Goal: Task Accomplishment & Management: Manage account settings

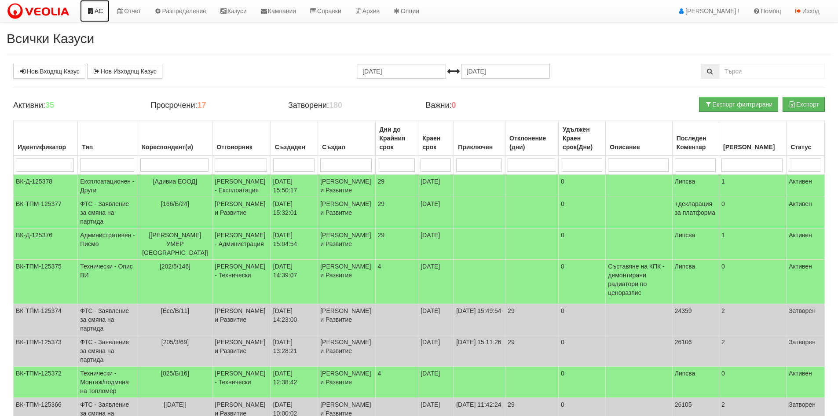
click at [104, 15] on link "АС" at bounding box center [94, 11] width 29 height 22
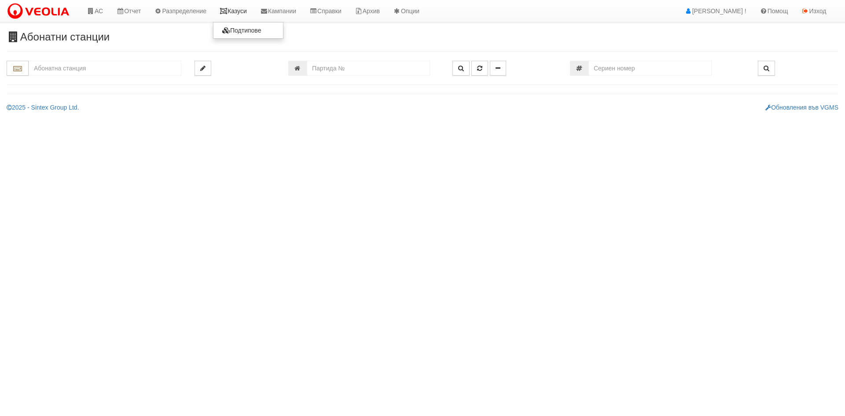
click at [246, 17] on link "Казуси" at bounding box center [233, 11] width 40 height 22
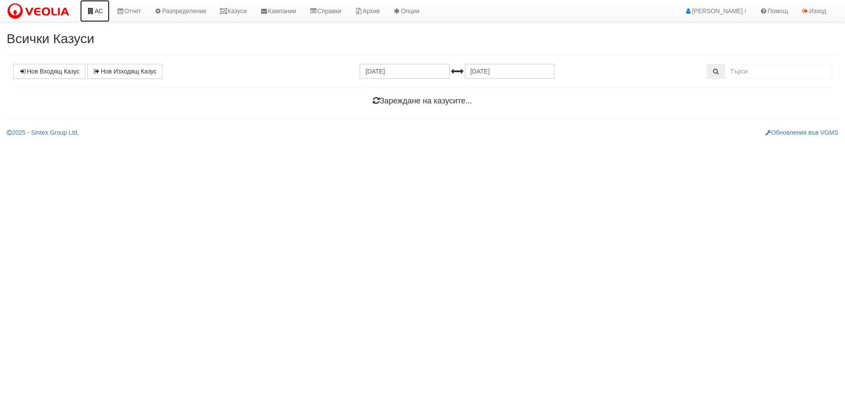
click at [96, 6] on link "АС" at bounding box center [94, 11] width 29 height 22
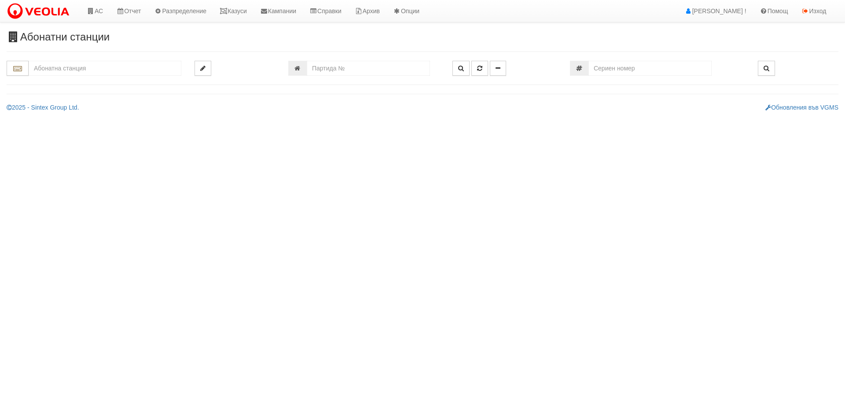
click at [98, 63] on input "text" at bounding box center [105, 68] width 153 height 15
click at [353, 57] on div "Абонатни станции" at bounding box center [422, 71] width 845 height 80
click at [353, 59] on div "Абонатни станции" at bounding box center [422, 71] width 845 height 80
click at [353, 60] on div "Абонатни станции" at bounding box center [422, 71] width 845 height 80
click at [353, 61] on input "number" at bounding box center [368, 68] width 123 height 15
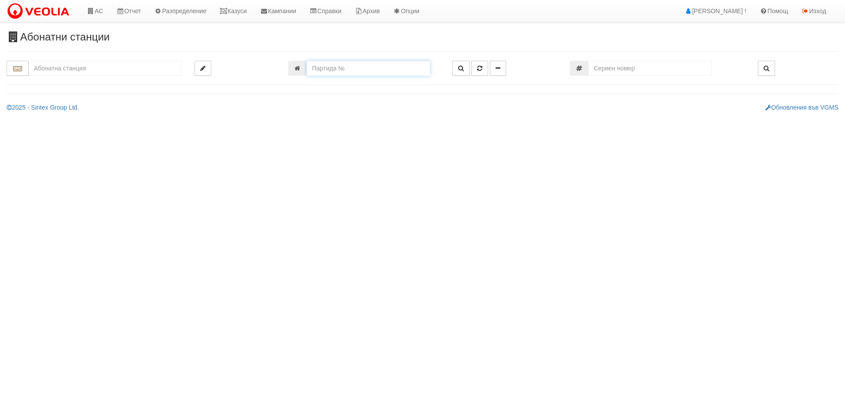
paste input "918"
type input "918"
type input "216/2 - "ВЕОЛИЯ ЕНЕРДЖИ ВАРНА " ЕАД"
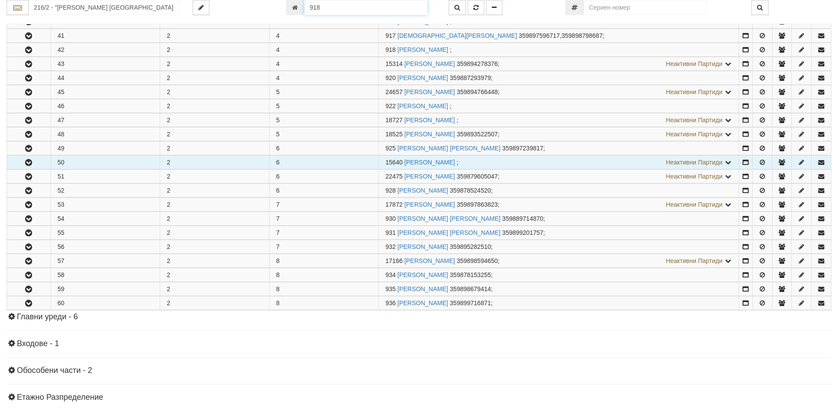
scroll to position [357, 0]
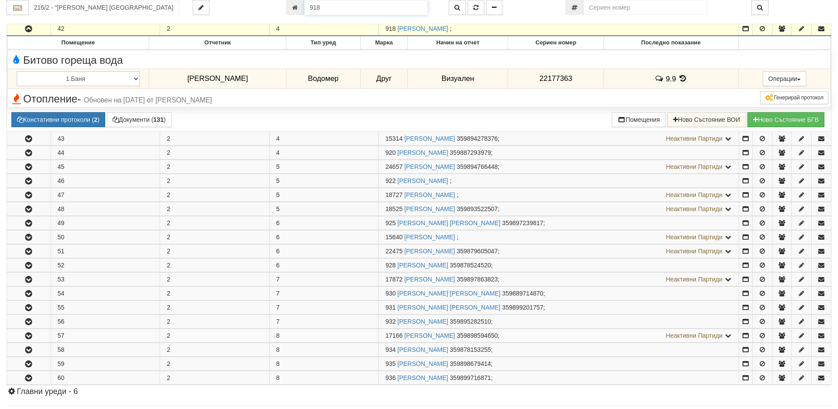
click at [340, 10] on input "918" at bounding box center [365, 7] width 123 height 15
paste input "257"
type input "25718"
type input "030/2 - "ВЕОЛИЯ ЕНЕРДЖИ ВАРНА " ЕАД"
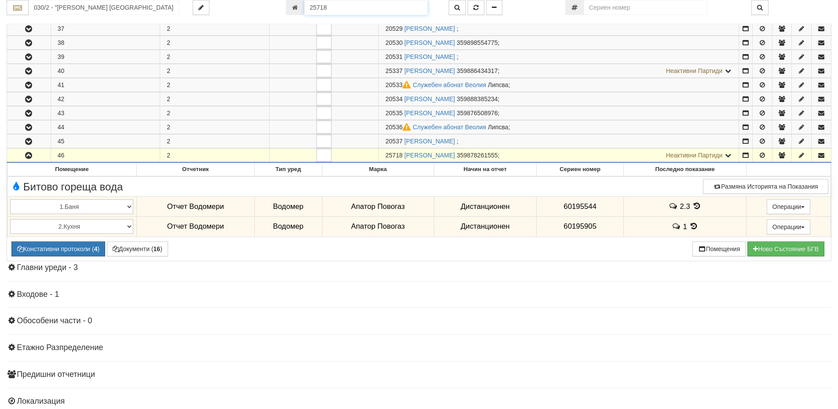
click at [330, 8] on input "25718" at bounding box center [365, 7] width 123 height 15
type input "601"
type input "214/1 - "[PERSON_NAME] [GEOGRAPHIC_DATA] " ЕАД"
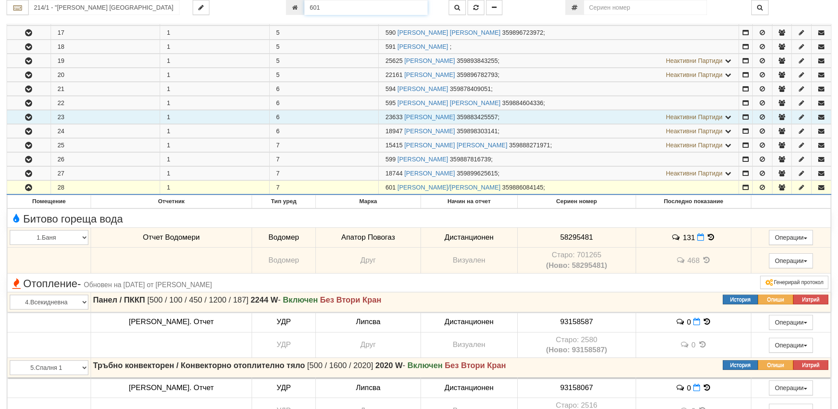
scroll to position [263, 0]
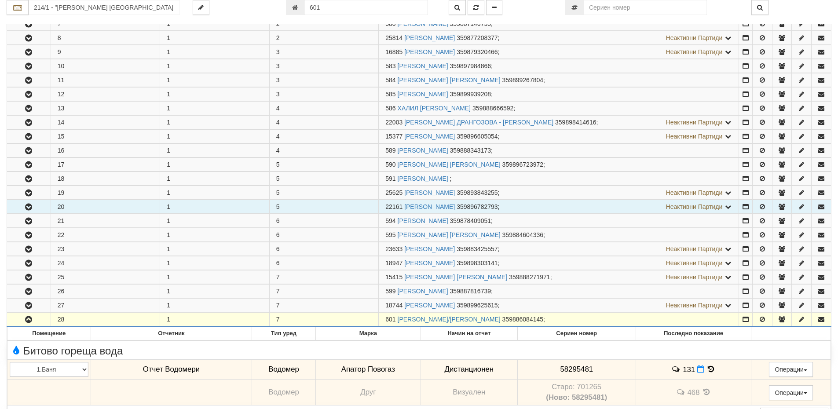
click at [32, 204] on icon "button" at bounding box center [28, 207] width 11 height 6
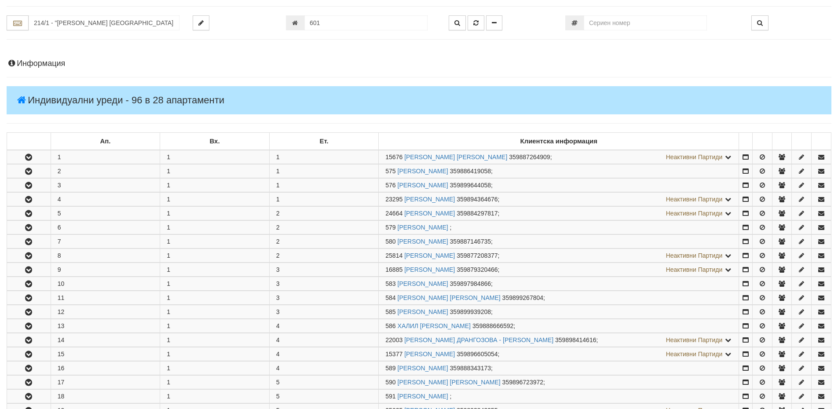
scroll to position [0, 0]
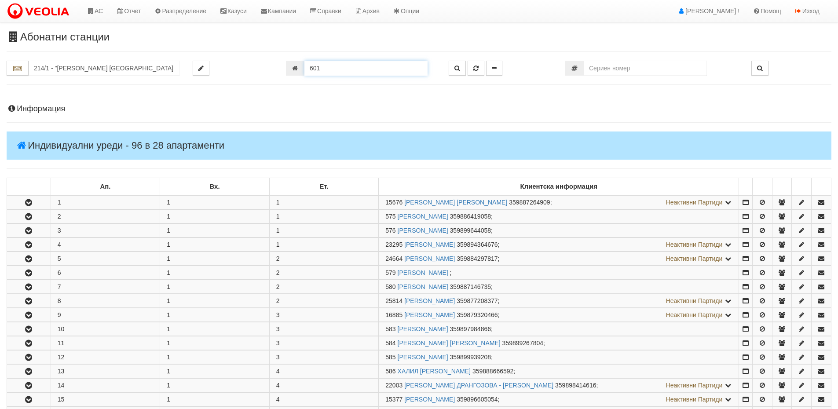
click at [389, 63] on input "601" at bounding box center [365, 68] width 123 height 15
paste input "20505"
type input "20505"
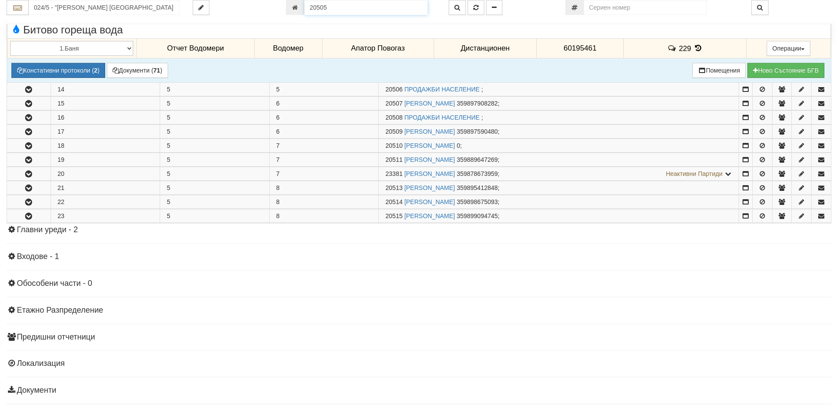
scroll to position [358, 0]
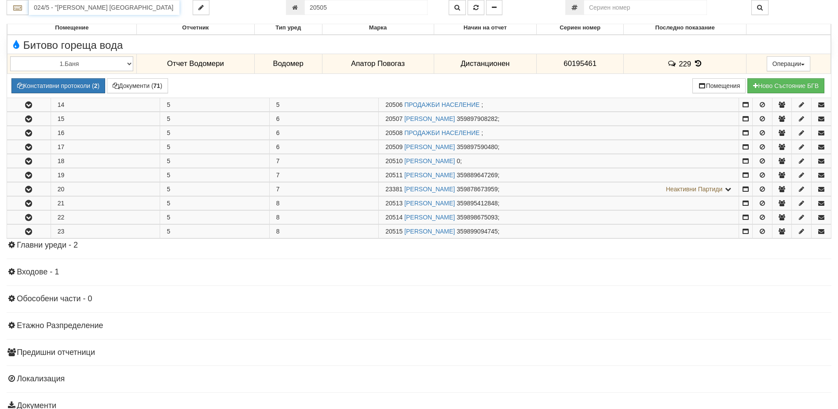
click at [75, 4] on input "024/5 - "ВЕОЛИЯ ЕНЕРДЖИ ВАРНА " ЕАД" at bounding box center [104, 7] width 151 height 15
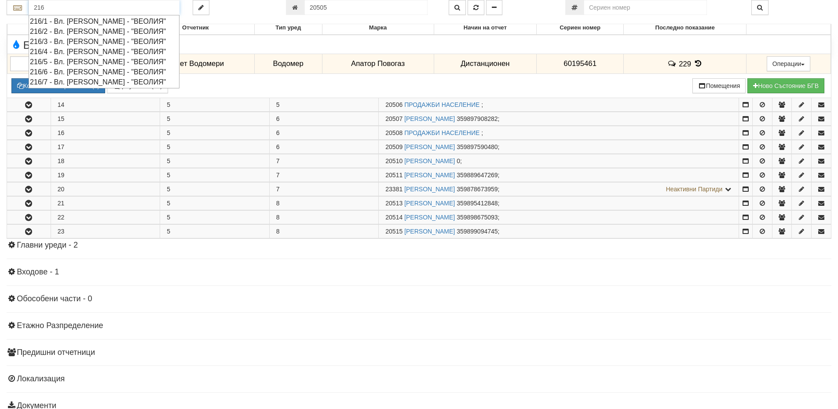
click at [68, 29] on div "216/2 - Вл. Варненчик - "ВЕОЛИЯ"" at bounding box center [104, 31] width 148 height 10
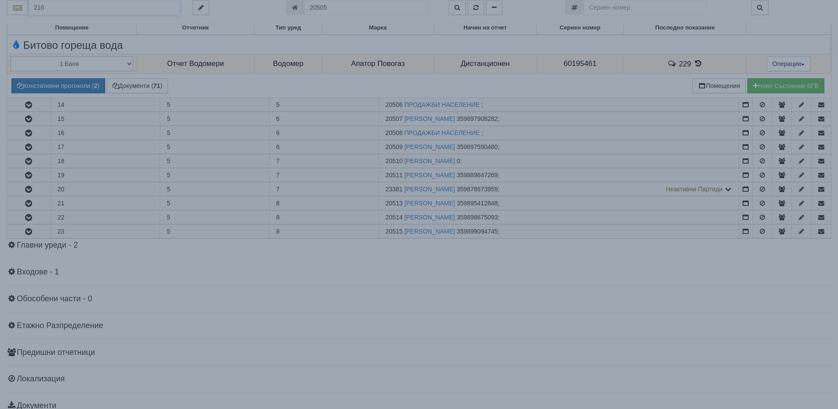
type input "216/2 - Вл. Варненчик - "ВЕОЛИЯ""
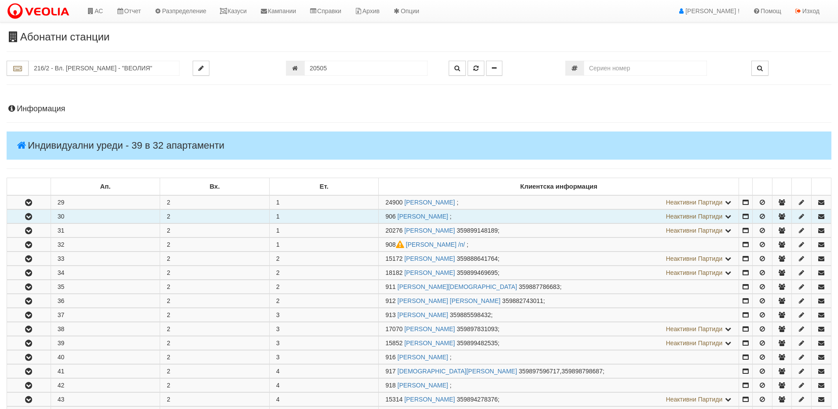
click at [28, 216] on icon "button" at bounding box center [28, 217] width 11 height 6
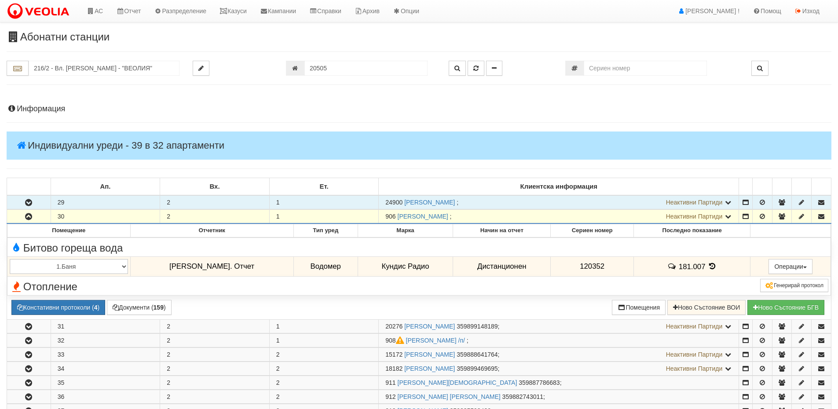
click at [27, 205] on icon "button" at bounding box center [28, 203] width 11 height 6
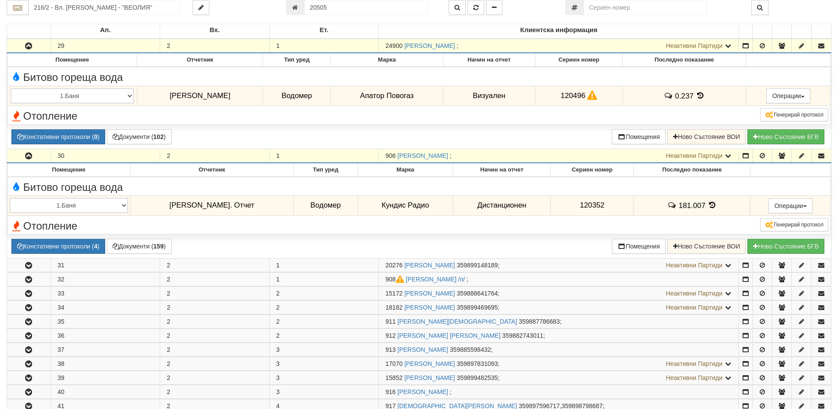
scroll to position [176, 0]
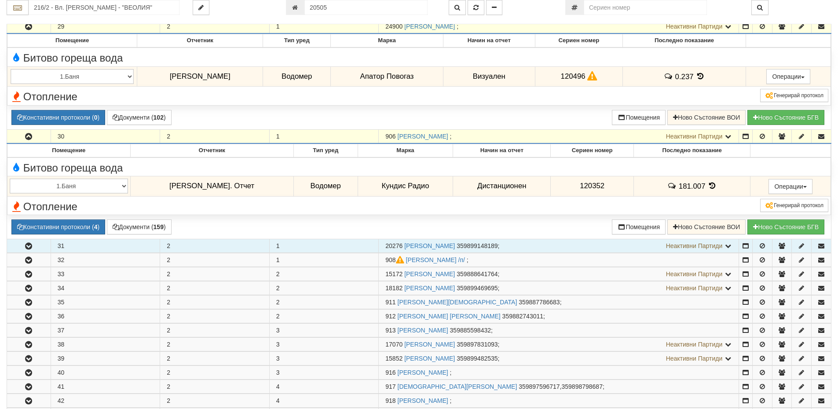
click at [30, 246] on icon "button" at bounding box center [28, 246] width 11 height 6
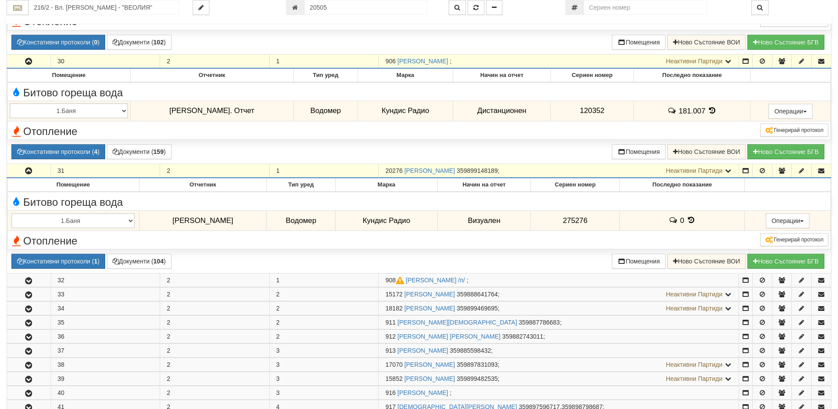
scroll to position [264, 0]
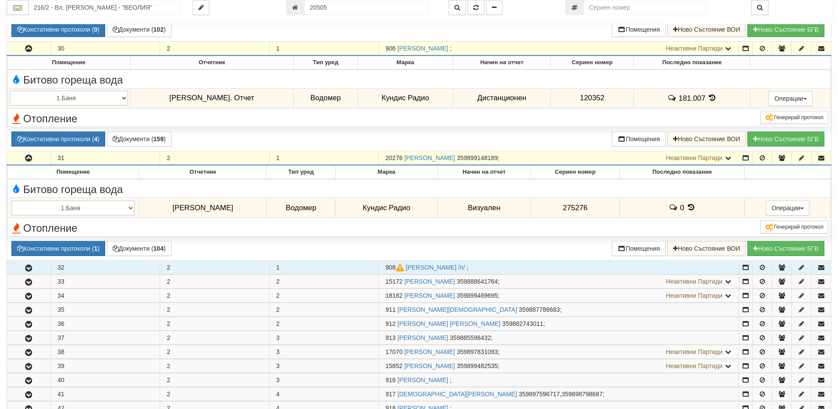
click at [29, 267] on icon "button" at bounding box center [28, 268] width 11 height 6
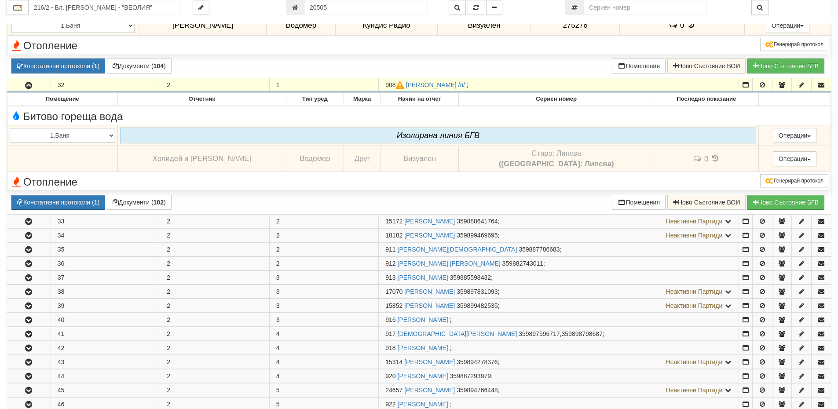
scroll to position [484, 0]
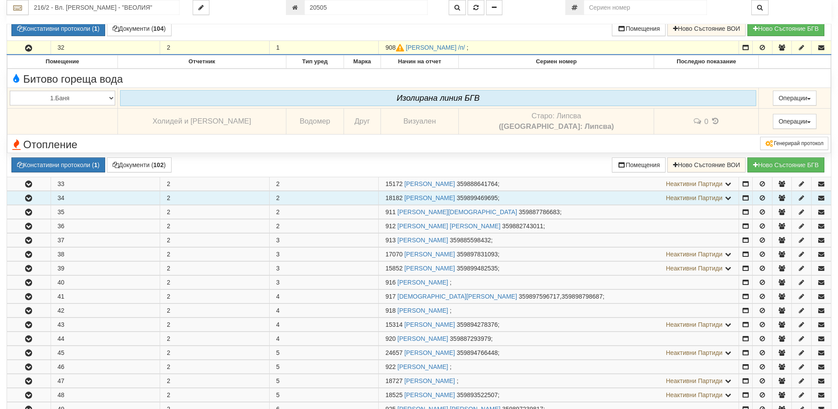
click at [41, 192] on button "button" at bounding box center [29, 197] width 44 height 13
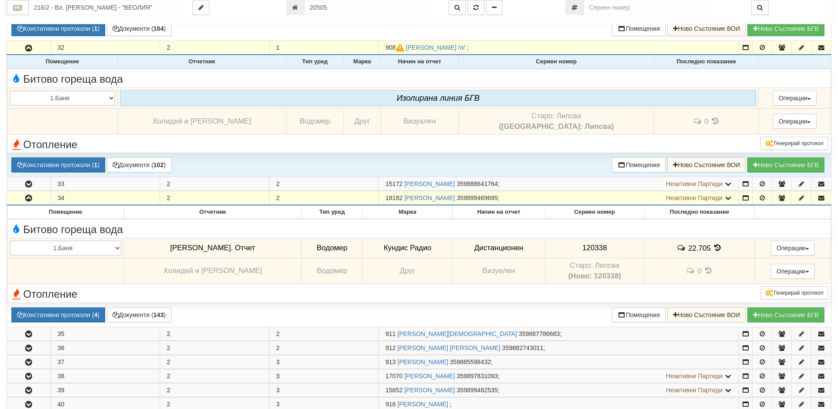
click at [35, 177] on td "Записите се зареждат... Помещение Отчетник Тип уред Марка Начин на отчет Сериен…" at bounding box center [419, 116] width 824 height 122
click at [36, 176] on td "Записите се зареждат... Помещение Отчетник Тип уред Марка Начин на отчет Сериен…" at bounding box center [419, 116] width 824 height 122
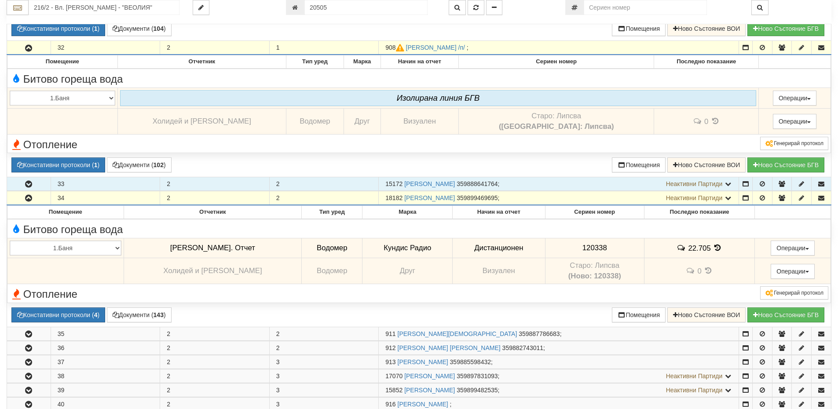
click at [31, 183] on icon "button" at bounding box center [28, 184] width 11 height 6
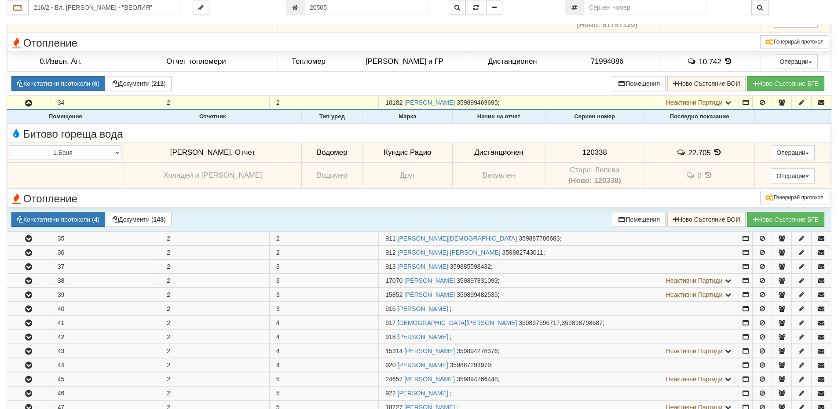
scroll to position [748, 0]
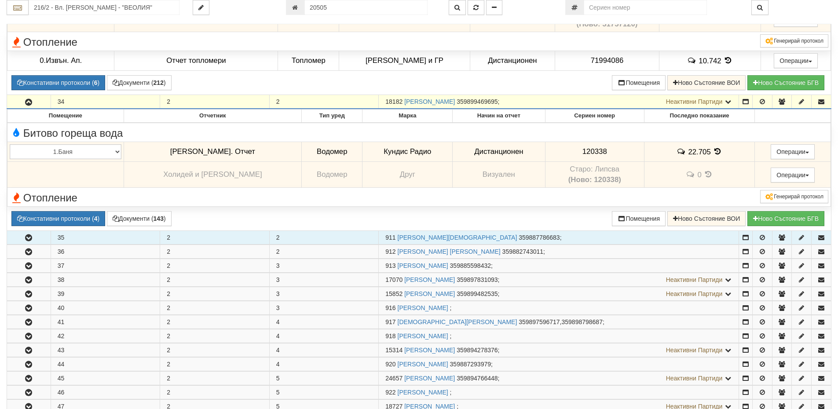
click at [38, 241] on button "button" at bounding box center [29, 237] width 44 height 13
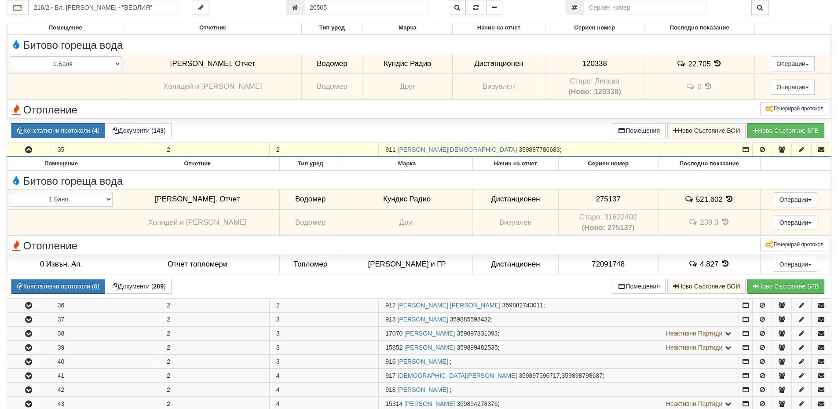
scroll to position [880, 0]
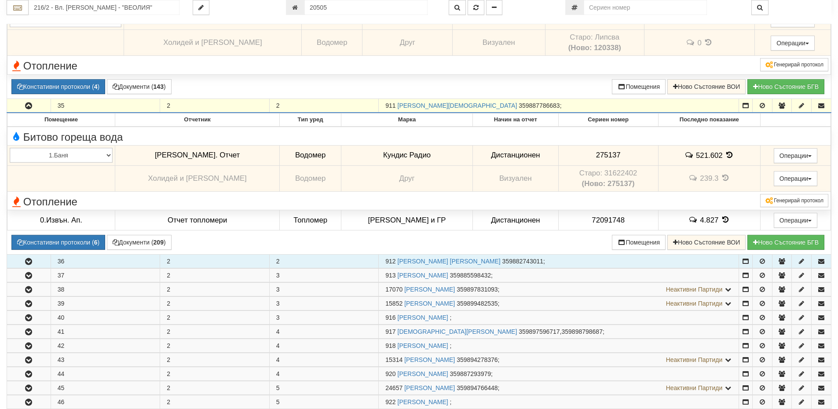
click at [35, 260] on button "button" at bounding box center [29, 261] width 44 height 13
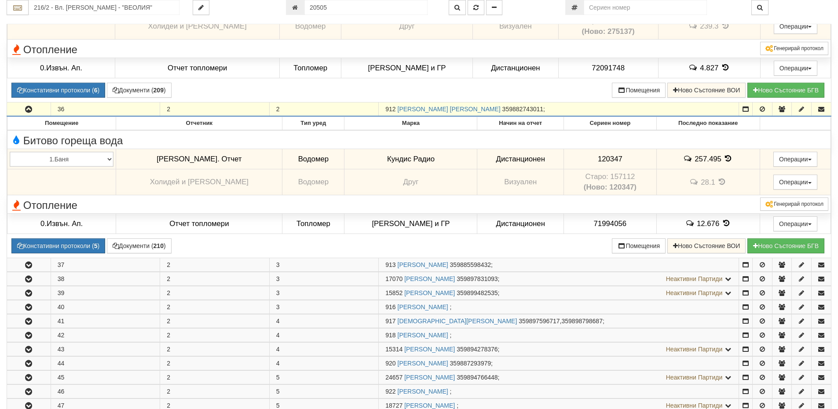
scroll to position [1056, 0]
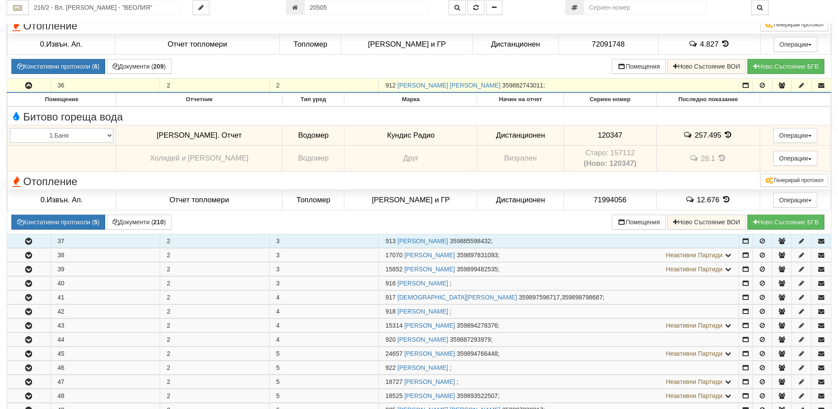
click at [33, 244] on icon "button" at bounding box center [28, 241] width 11 height 6
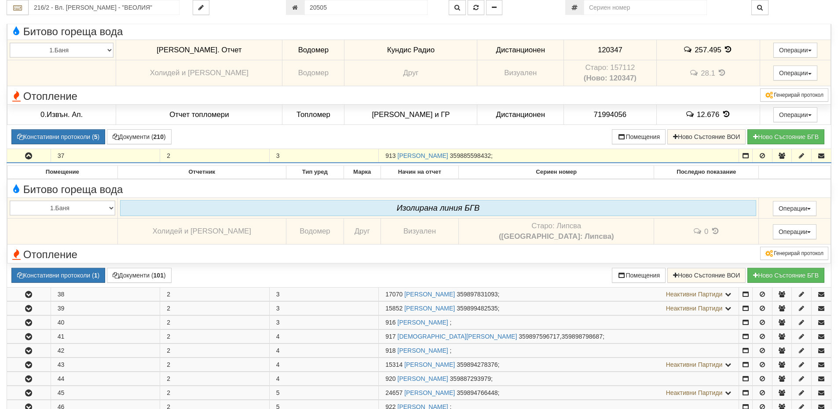
scroll to position [1144, 0]
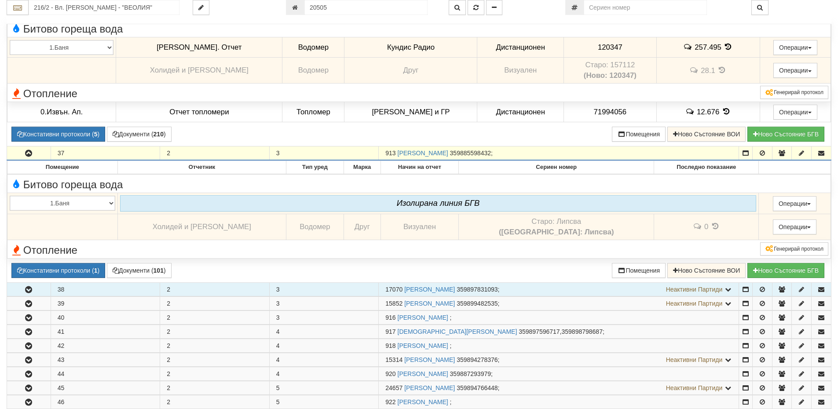
click at [33, 291] on icon "button" at bounding box center [28, 290] width 11 height 6
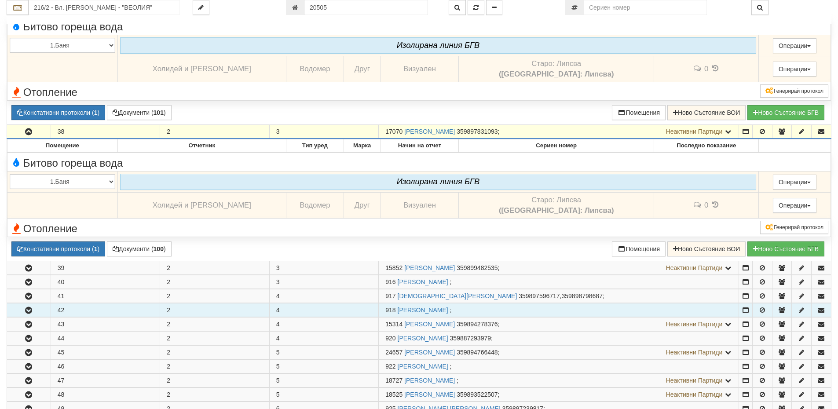
scroll to position [1320, 0]
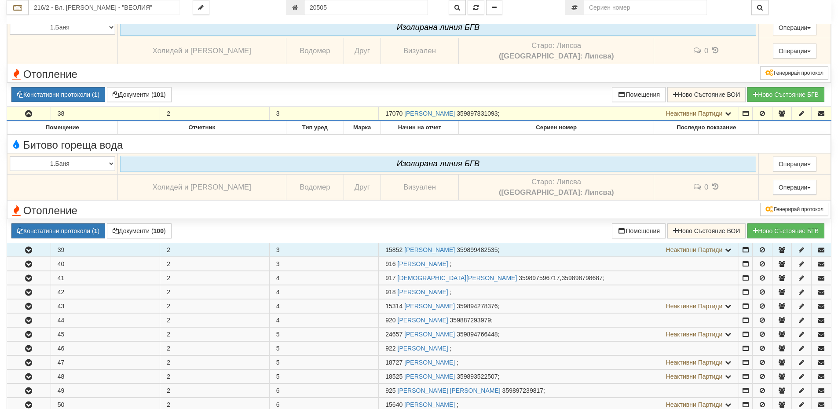
click at [33, 253] on icon "button" at bounding box center [28, 250] width 11 height 6
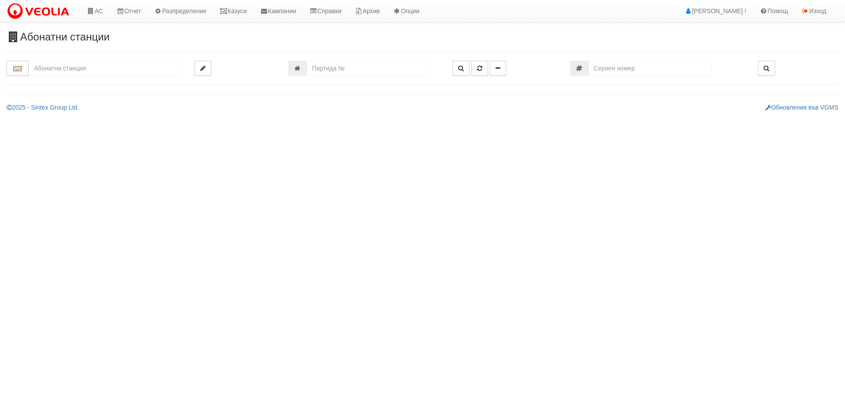
type input "1"
click at [352, 69] on input "number" at bounding box center [368, 68] width 123 height 15
type input "601"
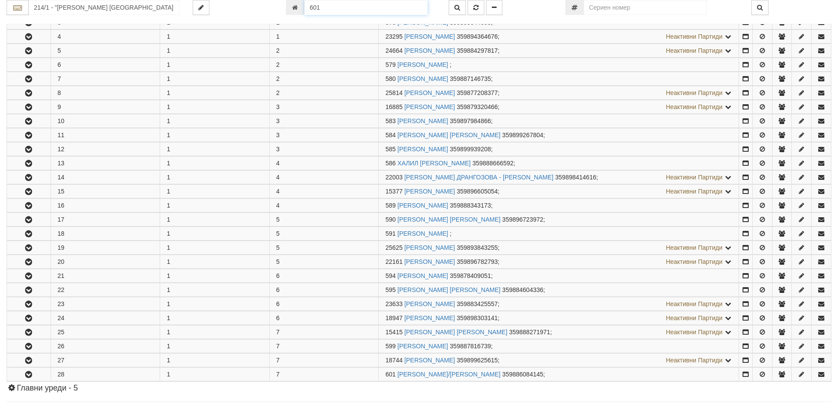
scroll to position [395, 0]
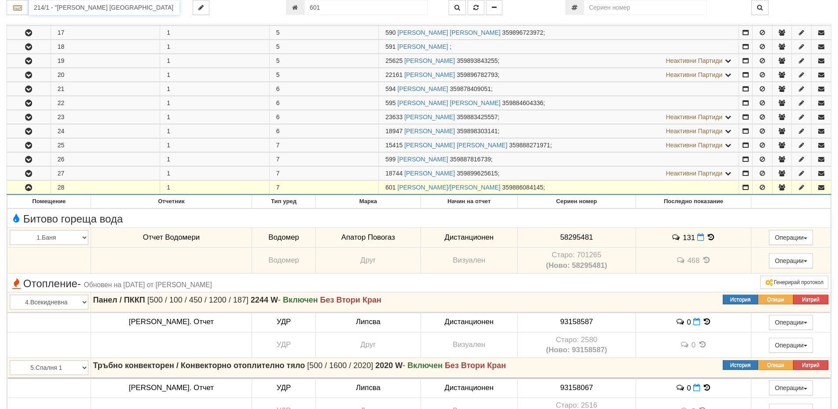
click at [88, 10] on input "214/1 - "ВЕОЛИЯ ЕНЕРДЖИ ВАРНА " ЕАД" at bounding box center [104, 7] width 151 height 15
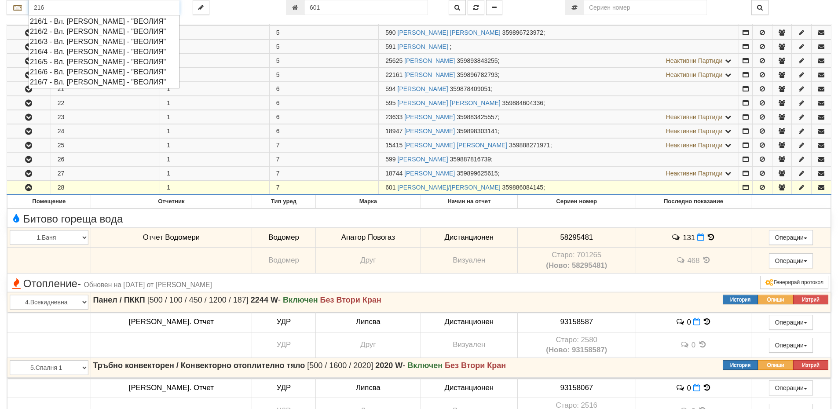
click at [63, 22] on div "216/1 - Вл. [PERSON_NAME] - "ВЕОЛИЯ"" at bounding box center [104, 21] width 148 height 10
type input "216/1 - Вл. [PERSON_NAME] - "ВЕОЛИЯ""
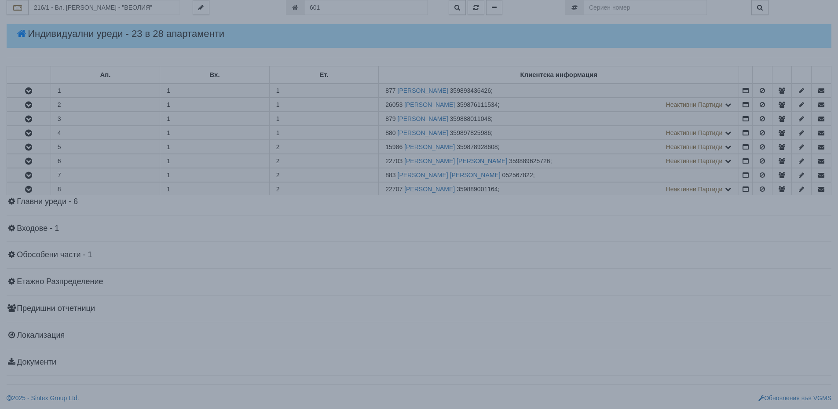
scroll to position [0, 0]
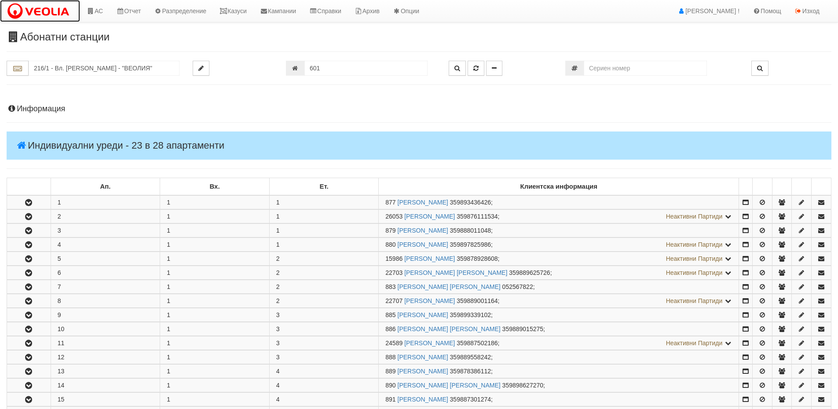
click at [65, 10] on img at bounding box center [40, 11] width 67 height 18
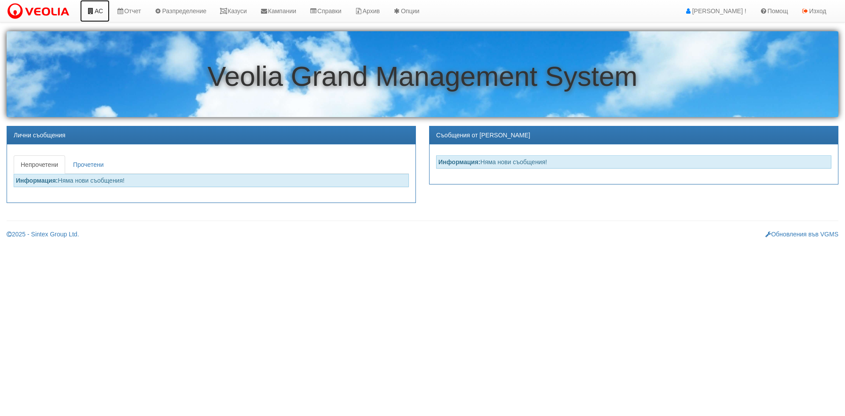
click at [85, 6] on link "АС" at bounding box center [94, 11] width 29 height 22
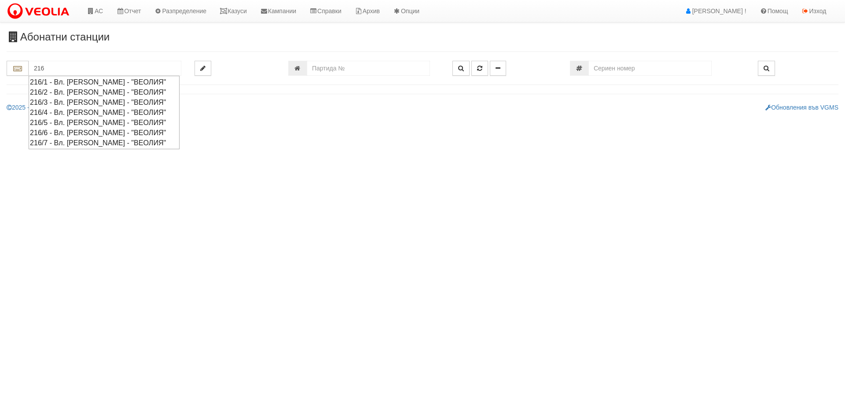
click at [40, 93] on div "216/2 - Вл. Варненчик - "ВЕОЛИЯ"" at bounding box center [104, 92] width 148 height 10
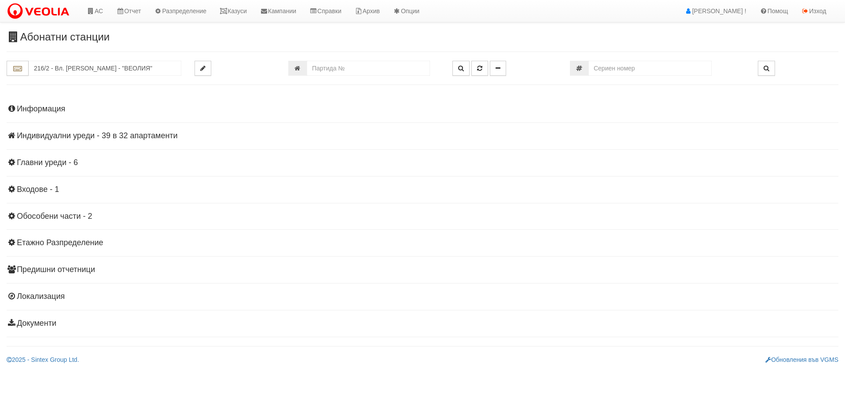
click at [70, 135] on h4 "Индивидуални уреди - 39 в 32 апартаменти" at bounding box center [422, 136] width 831 height 9
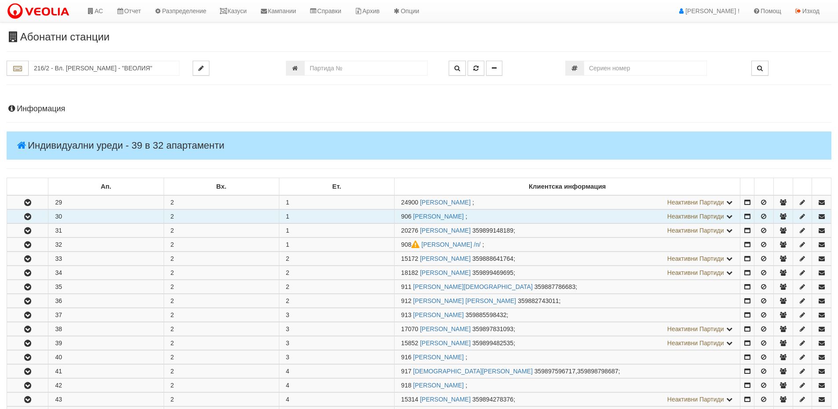
click at [30, 212] on button "button" at bounding box center [27, 216] width 41 height 13
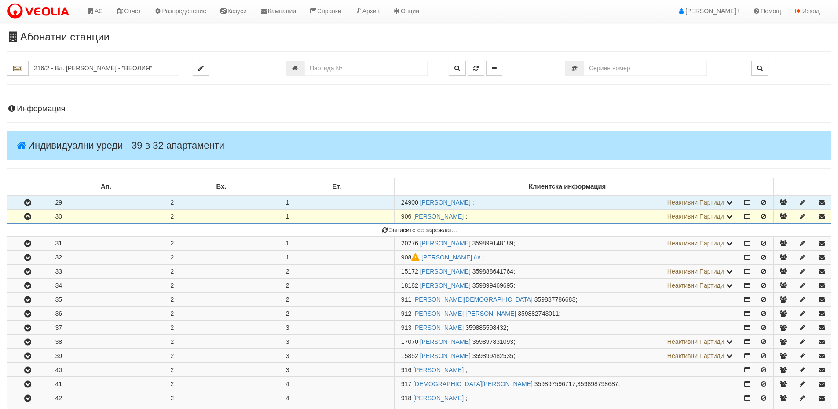
click at [27, 201] on icon "button" at bounding box center [27, 203] width 11 height 6
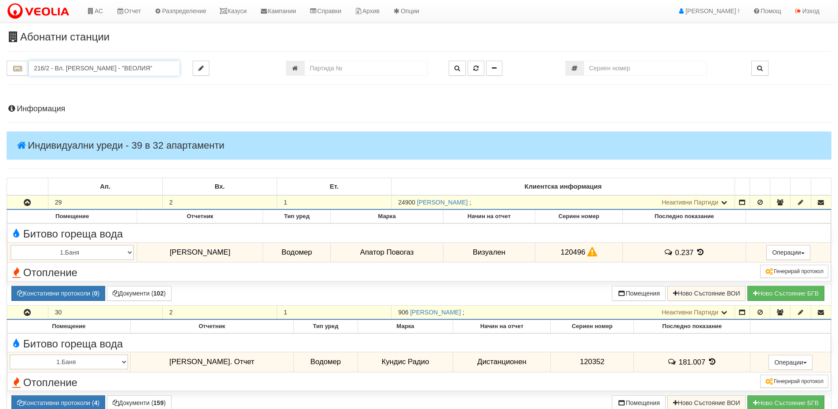
click at [120, 65] on input "216/2 - Вл. Варненчик - "ВЕОЛИЯ"" at bounding box center [104, 68] width 151 height 15
paste input "0505"
type input "20505"
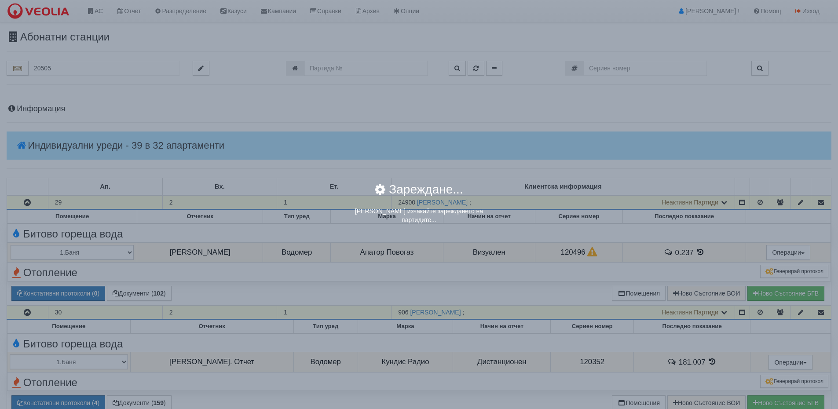
click at [336, 67] on div "× Зареждане... Моля изчакайте зареждането на партидите..." at bounding box center [419, 114] width 172 height 229
click at [336, 70] on div "× Зареждане... Моля изчакайте зареждането на партидите..." at bounding box center [419, 114] width 172 height 229
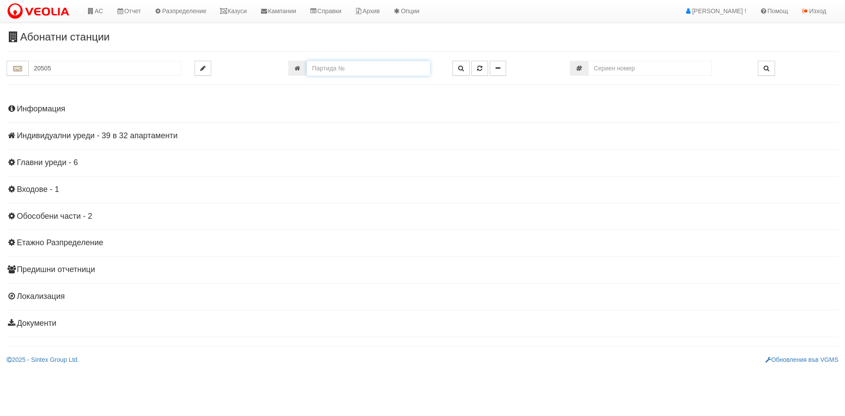
click at [349, 66] on input "number" at bounding box center [368, 68] width 123 height 15
paste input "20505"
type input "20505"
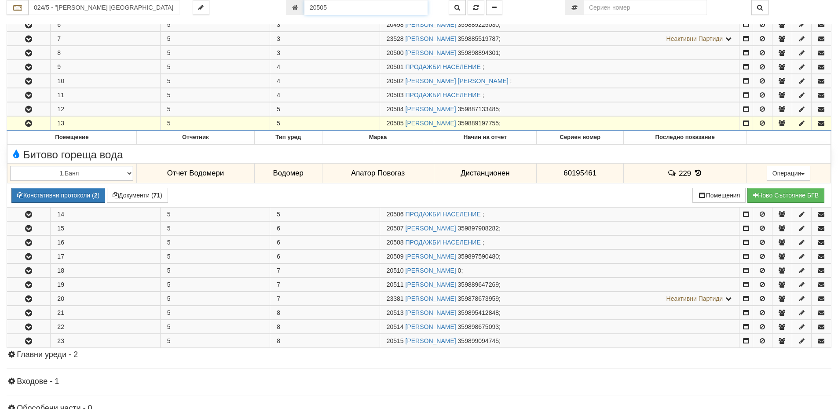
scroll to position [237, 0]
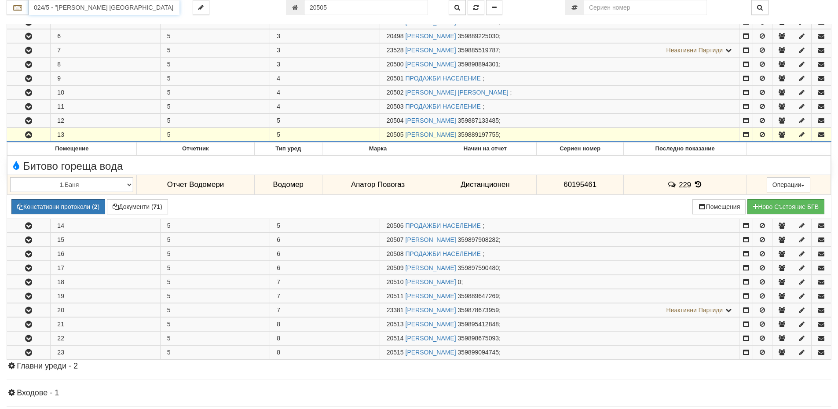
click at [112, 11] on input "024/5 - "ВЕОЛИЯ ЕНЕРДЖИ ВАРНА " ЕАД" at bounding box center [104, 7] width 151 height 15
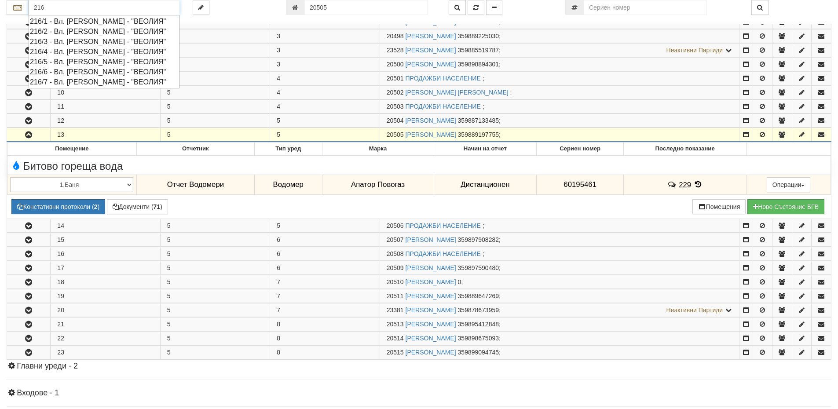
click at [75, 32] on div "216/2 - Вл. Варненчик - "ВЕОЛИЯ"" at bounding box center [104, 31] width 148 height 10
type input "216/2 - Вл. Варненчик - "ВЕОЛИЯ""
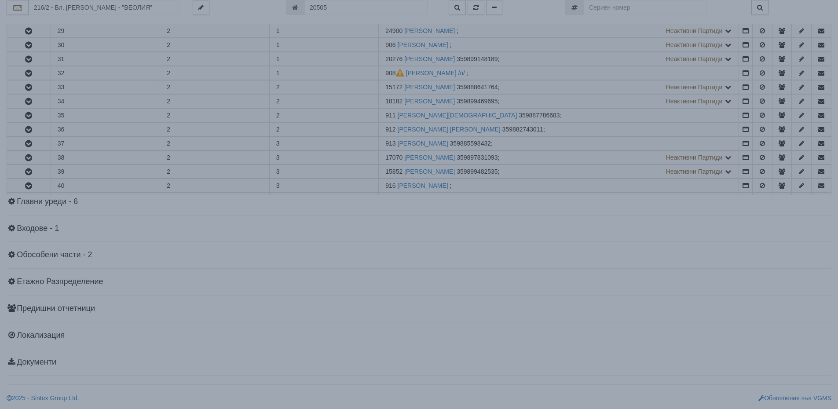
scroll to position [0, 0]
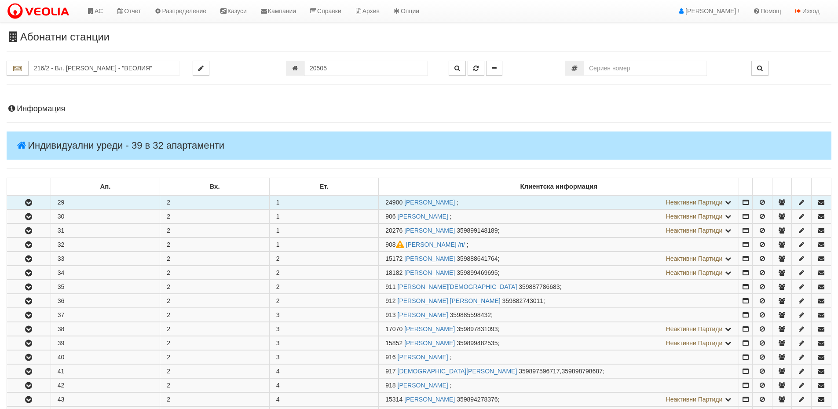
click at [33, 200] on icon "button" at bounding box center [28, 203] width 11 height 6
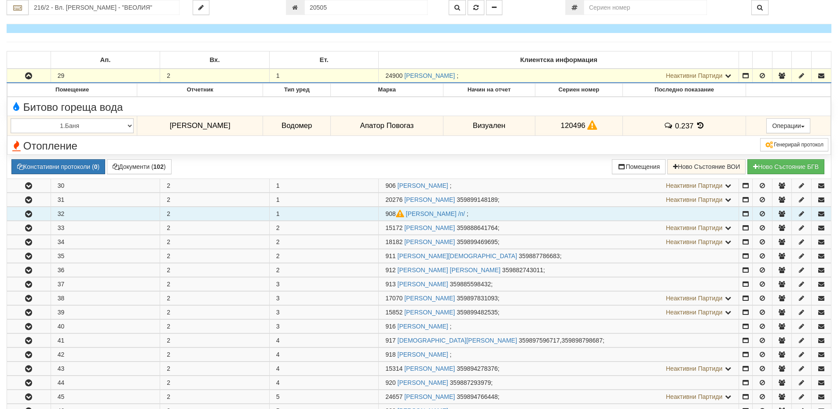
scroll to position [132, 0]
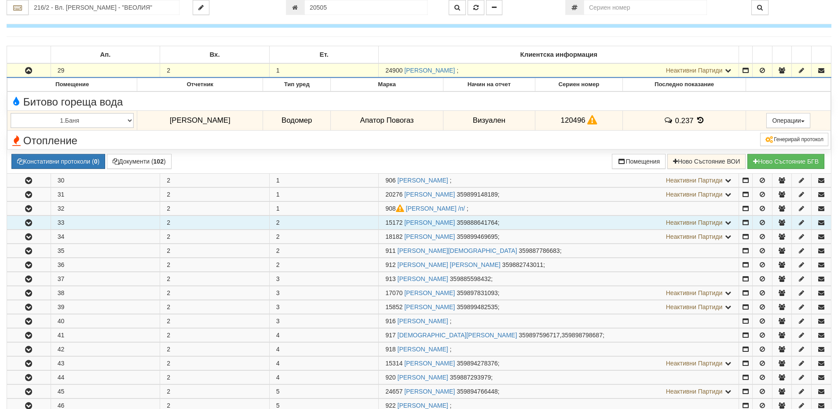
click at [26, 225] on icon "button" at bounding box center [28, 223] width 11 height 6
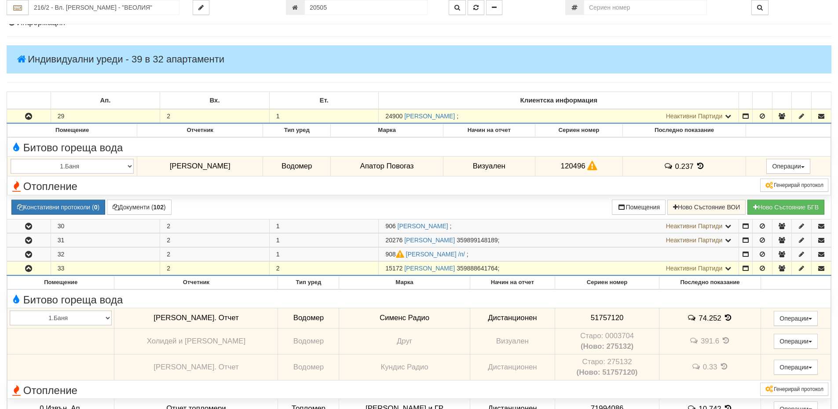
scroll to position [0, 0]
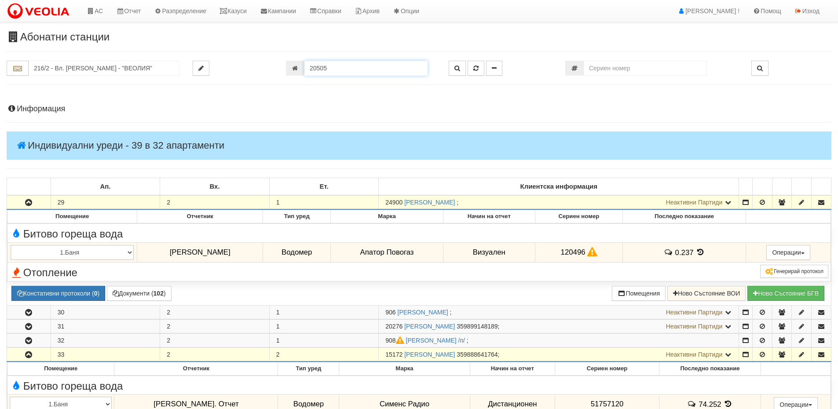
click at [331, 65] on input "20505" at bounding box center [365, 68] width 123 height 15
type input "601"
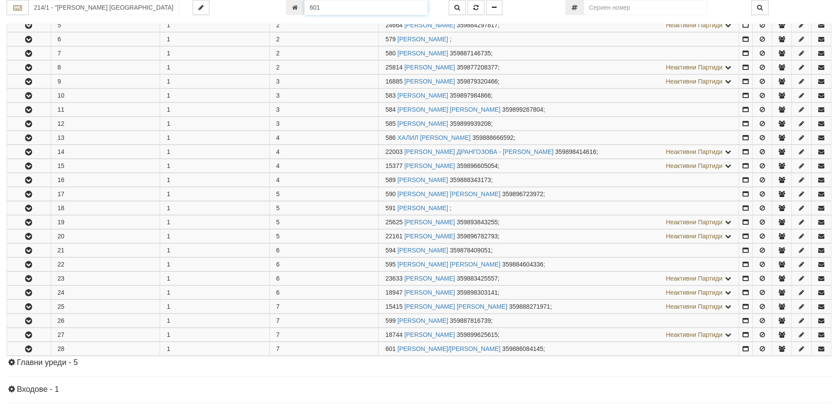
scroll to position [395, 0]
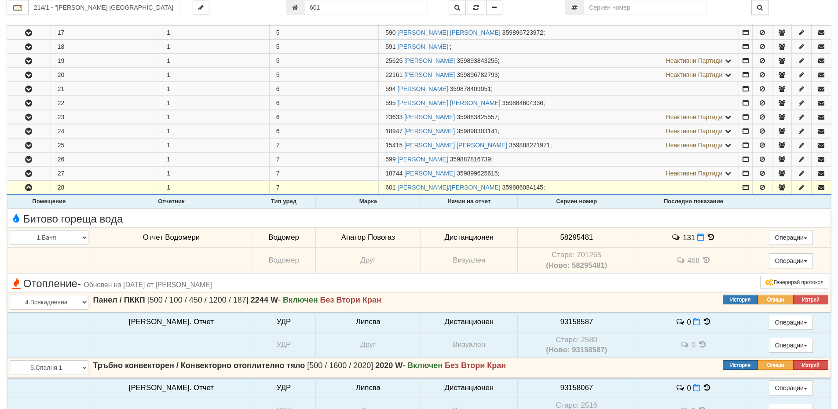
click at [706, 238] on icon at bounding box center [711, 237] width 10 height 7
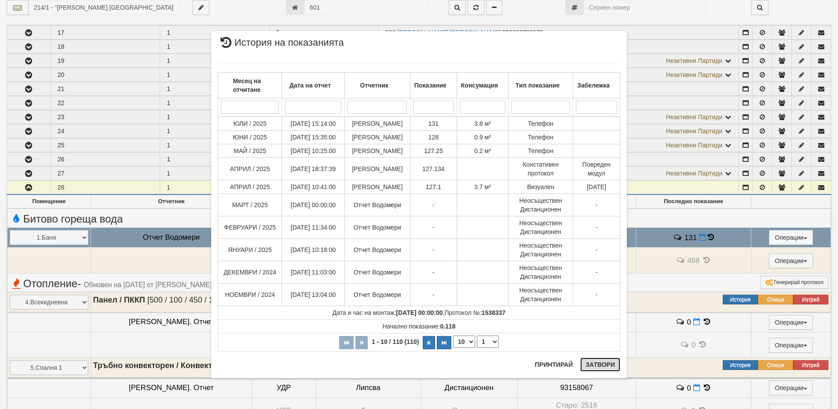
click at [598, 366] on button "Затвори" at bounding box center [600, 365] width 40 height 14
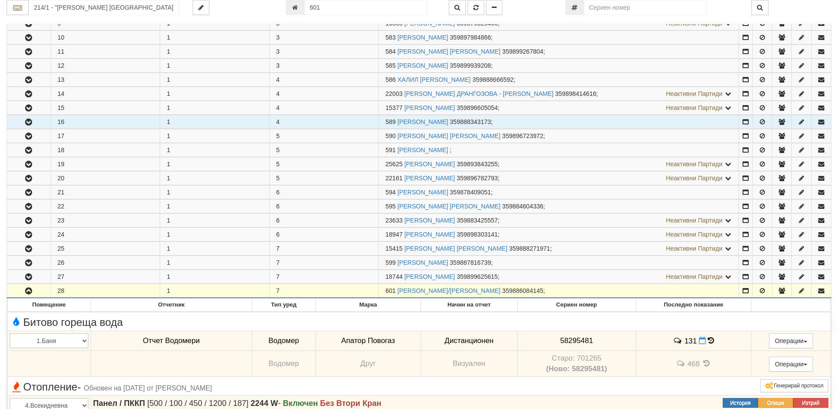
scroll to position [307, 0]
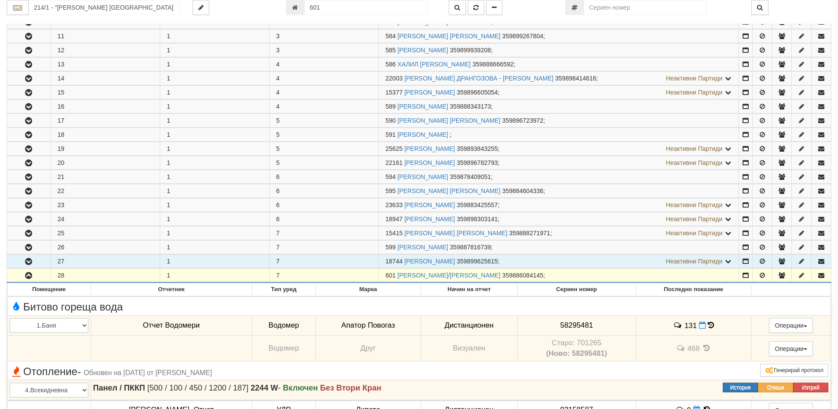
click at [29, 260] on icon "button" at bounding box center [28, 262] width 11 height 6
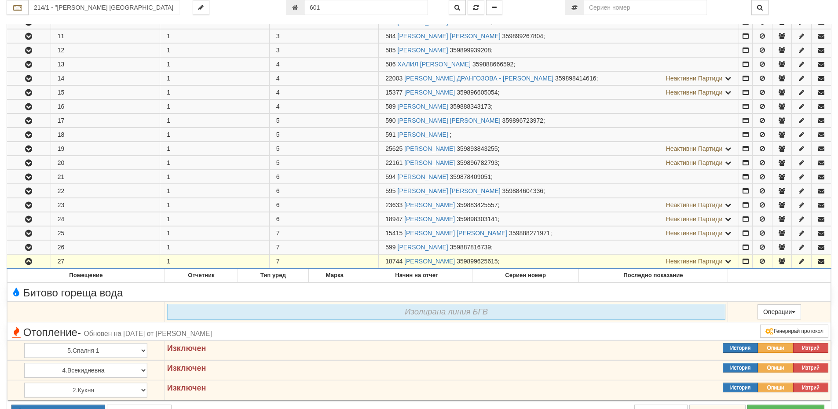
click at [20, 261] on button "button" at bounding box center [29, 261] width 44 height 13
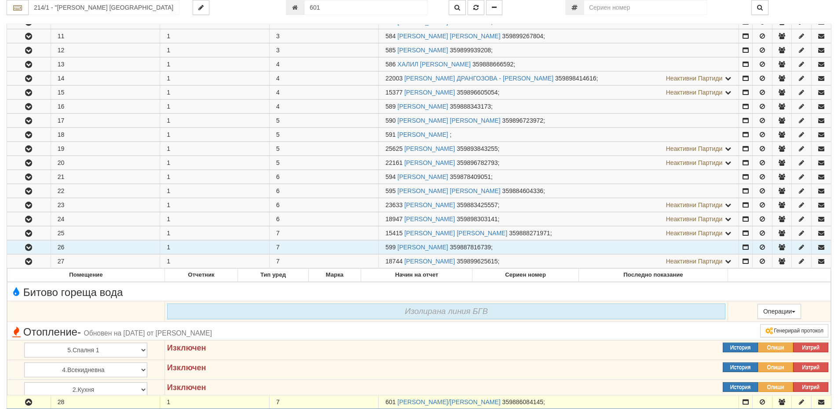
click at [26, 245] on icon "button" at bounding box center [28, 248] width 11 height 6
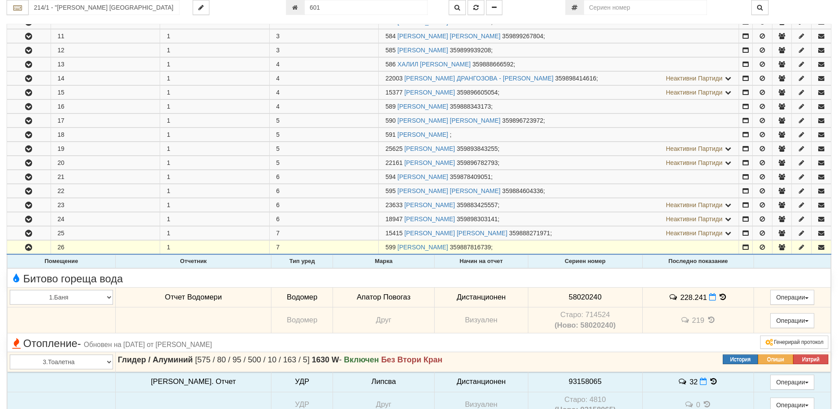
click at [718, 296] on icon at bounding box center [723, 296] width 10 height 7
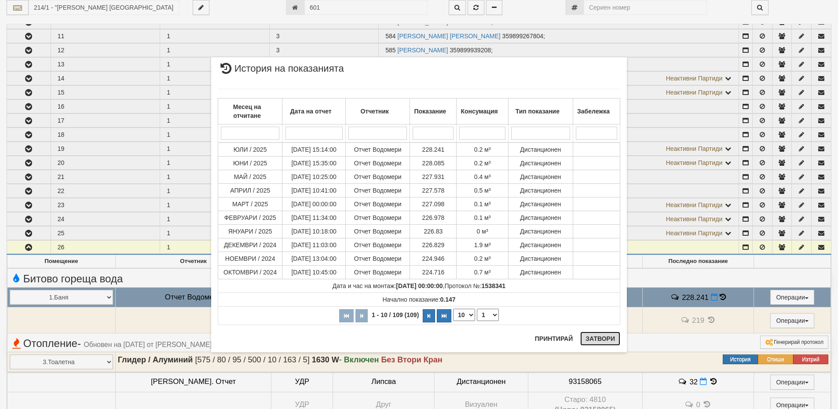
click at [593, 336] on button "Затвори" at bounding box center [600, 339] width 40 height 14
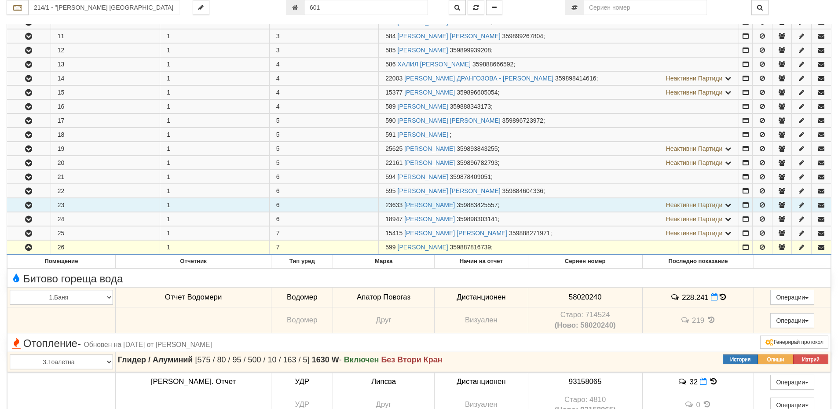
click at [30, 200] on button "button" at bounding box center [29, 204] width 44 height 13
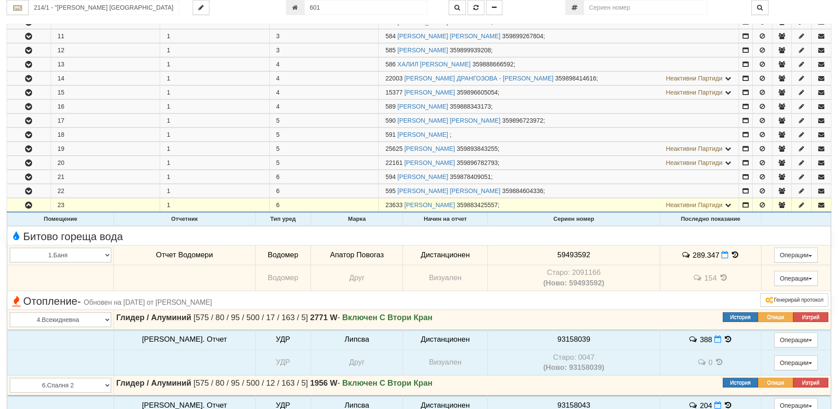
click at [731, 255] on icon at bounding box center [736, 254] width 10 height 7
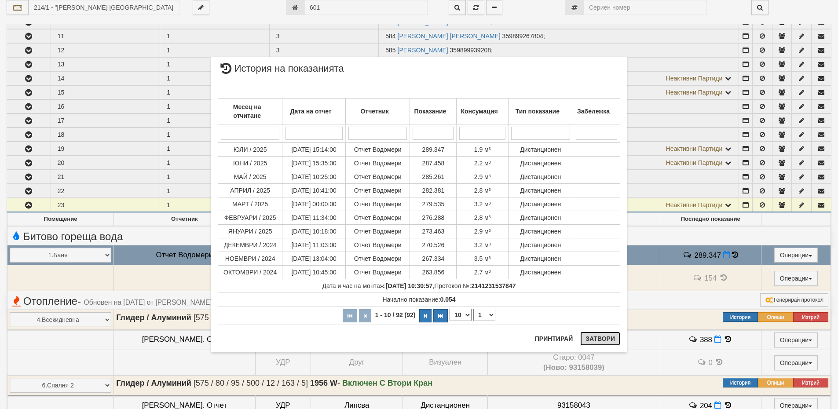
click at [591, 335] on button "Затвори" at bounding box center [600, 339] width 40 height 14
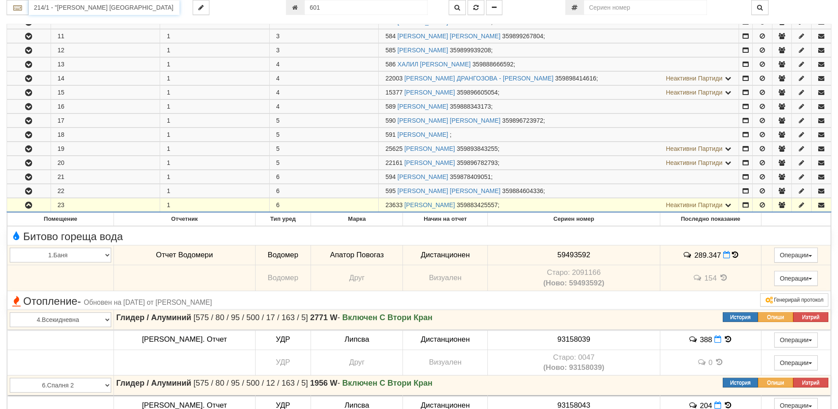
click at [74, 11] on input "214/1 - "ВЕОЛИЯ ЕНЕРДЖИ ВАРНА " ЕАД" at bounding box center [104, 7] width 151 height 15
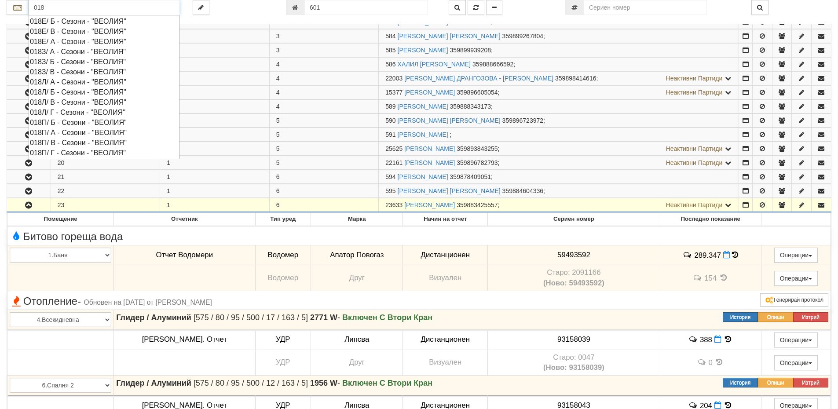
click at [48, 63] on div "018З/ Б - Сезони - "ВЕОЛИЯ"" at bounding box center [104, 62] width 148 height 10
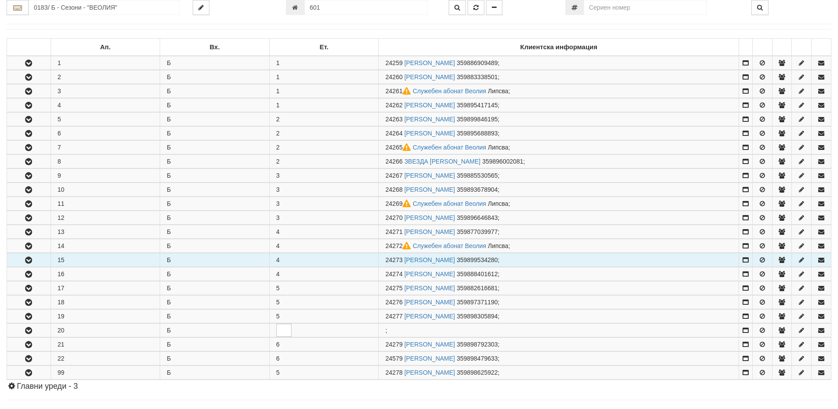
scroll to position [176, 0]
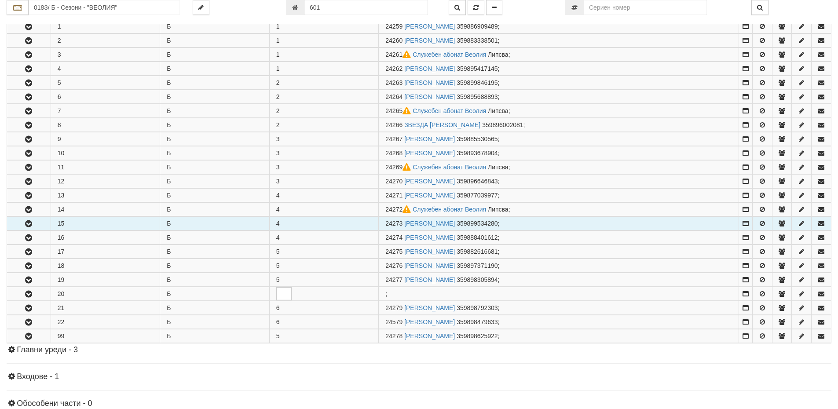
click at [36, 219] on button "button" at bounding box center [29, 223] width 44 height 13
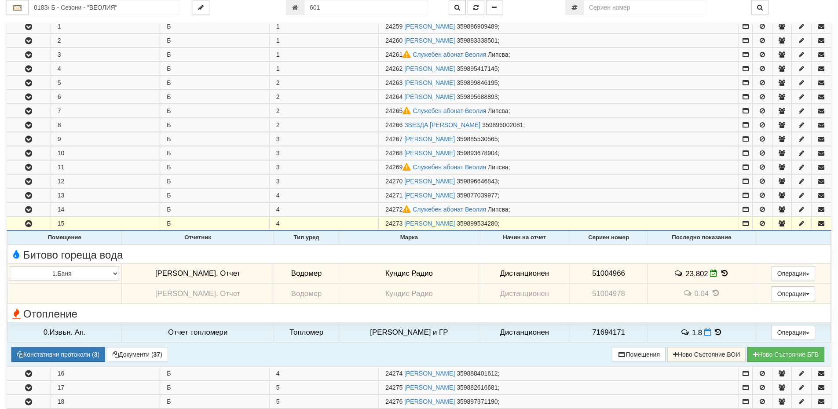
click at [720, 271] on icon at bounding box center [725, 273] width 10 height 7
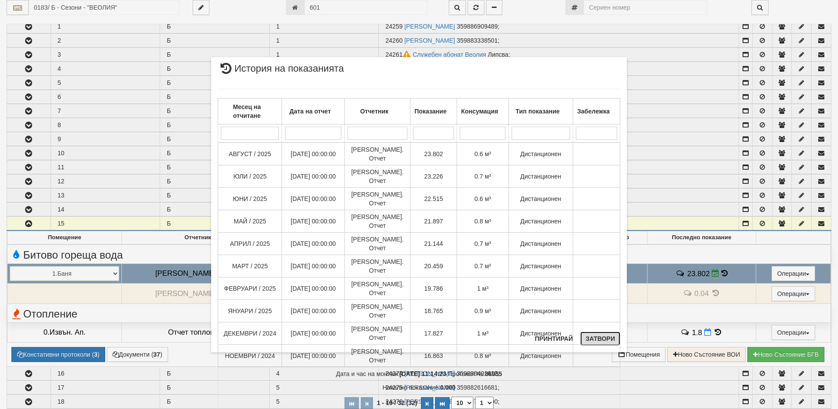
click at [610, 338] on button "Затвори" at bounding box center [600, 339] width 40 height 14
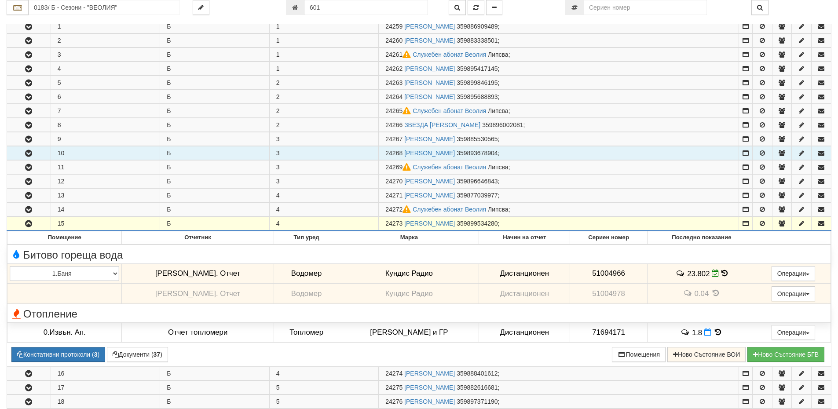
click at [30, 155] on icon "button" at bounding box center [28, 153] width 11 height 6
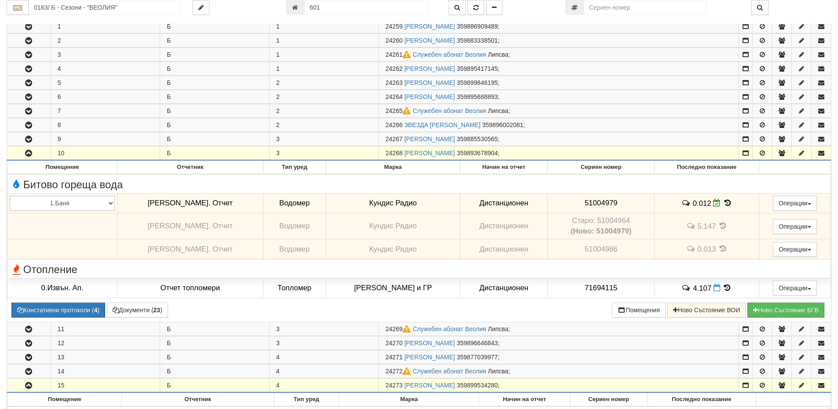
click at [30, 155] on icon "button" at bounding box center [28, 153] width 11 height 6
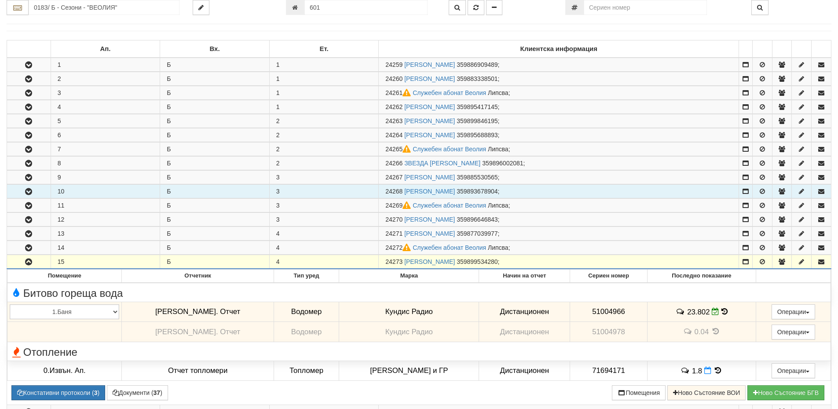
scroll to position [44, 0]
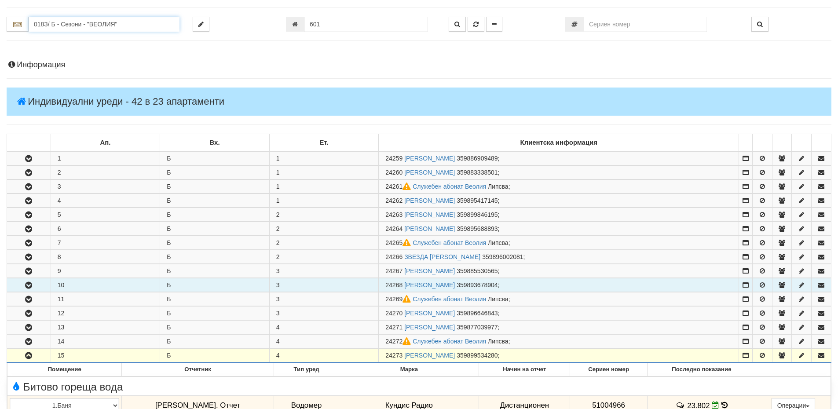
click at [73, 28] on input "018З/ Б - Сезони - "ВЕОЛИЯ"" at bounding box center [104, 24] width 151 height 15
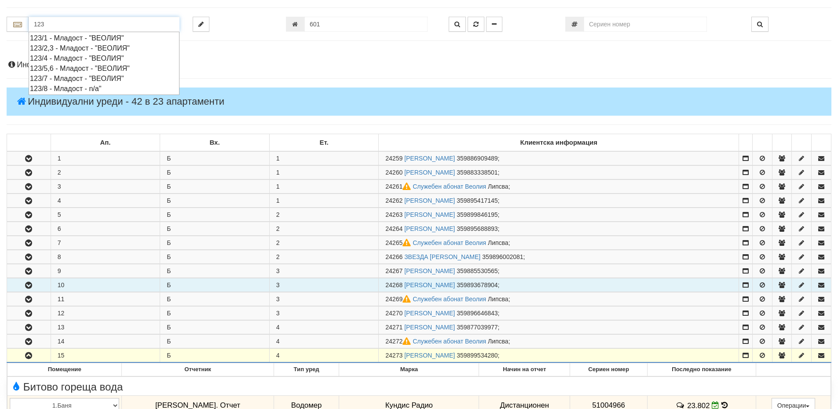
click at [69, 49] on div "123/2,3 - Младост - "ВЕОЛИЯ"" at bounding box center [104, 48] width 148 height 10
type input "123/2,3 - Младост - "ВЕОЛИЯ""
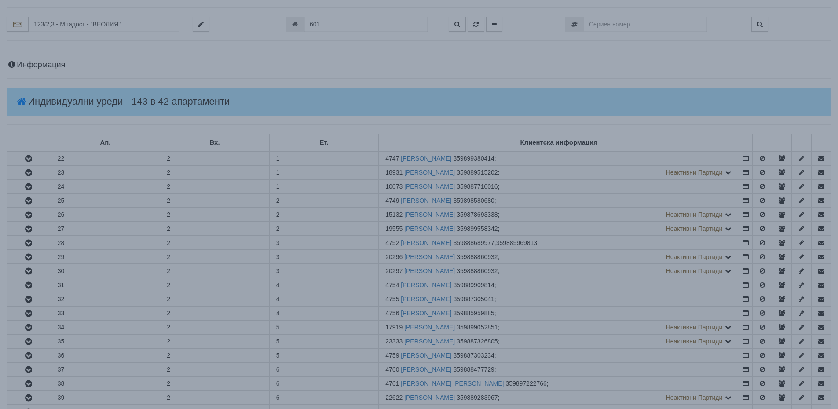
scroll to position [0, 0]
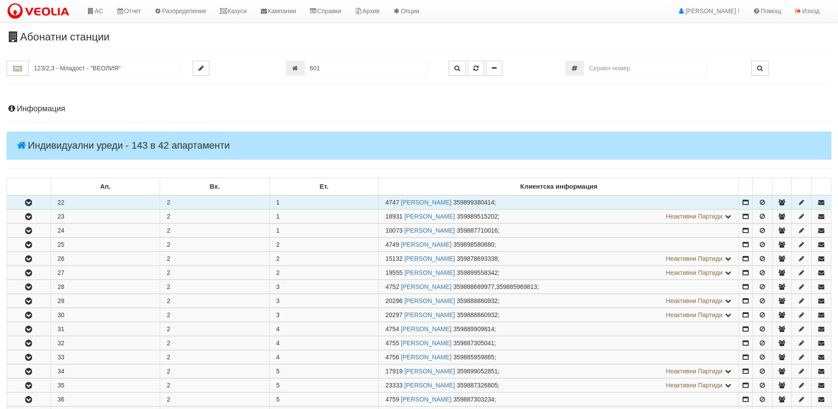
click at [34, 206] on icon "button" at bounding box center [28, 203] width 11 height 6
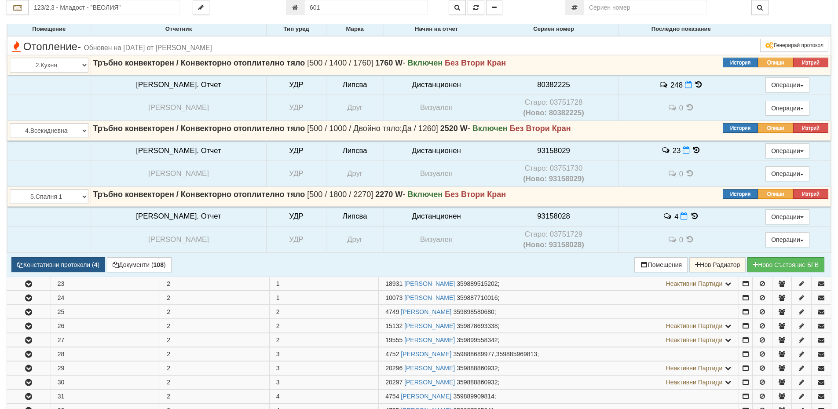
scroll to position [220, 0]
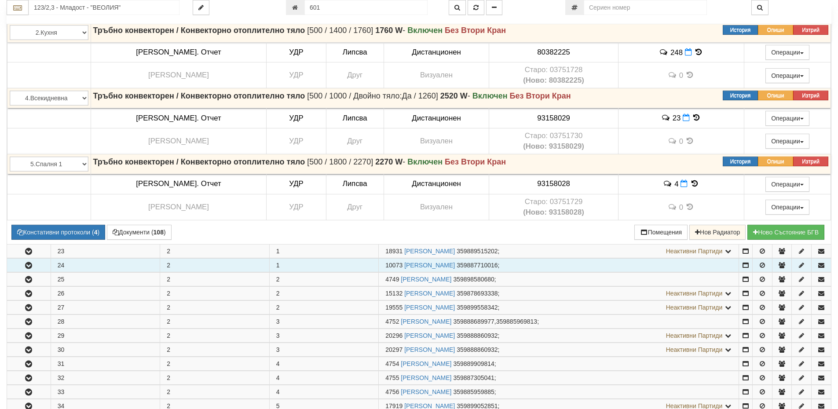
click at [26, 261] on button "button" at bounding box center [29, 265] width 44 height 13
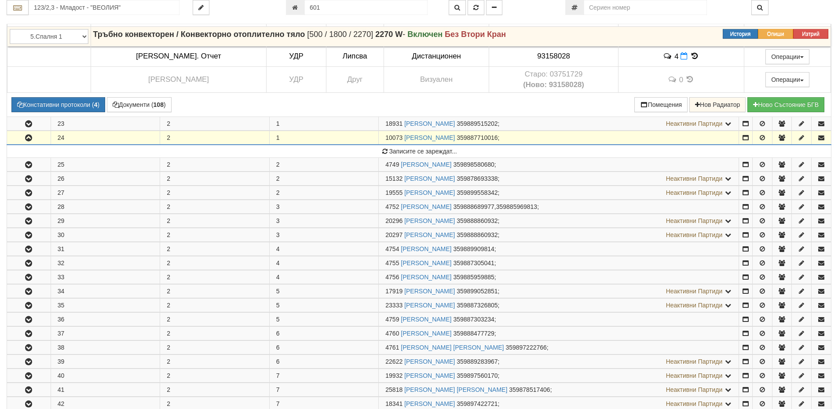
scroll to position [352, 0]
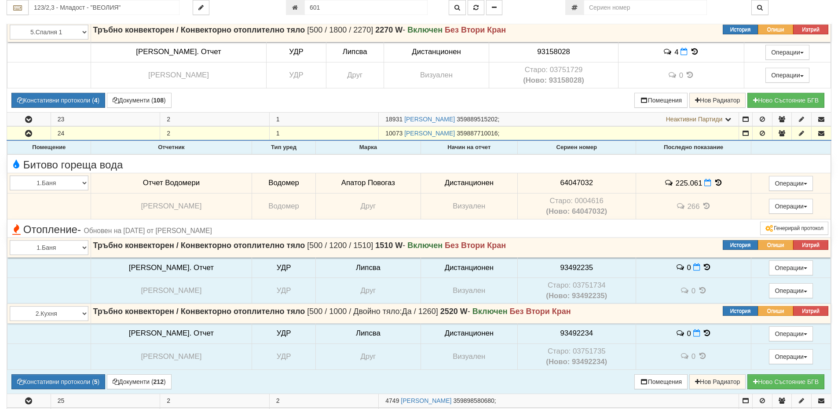
click at [714, 182] on icon at bounding box center [718, 182] width 10 height 7
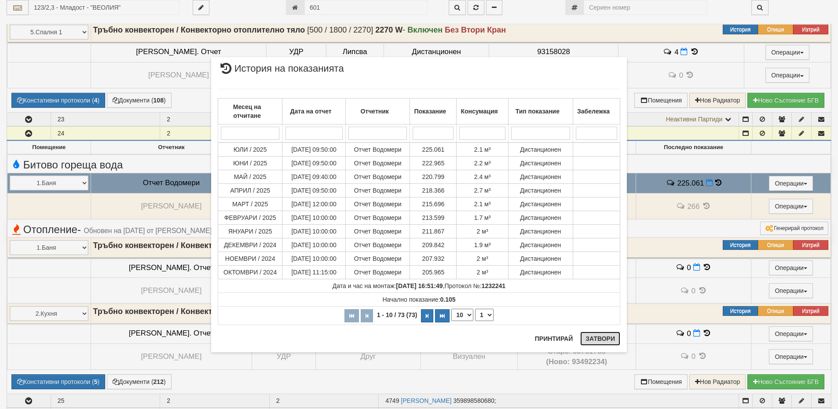
click at [591, 340] on button "Затвори" at bounding box center [600, 339] width 40 height 14
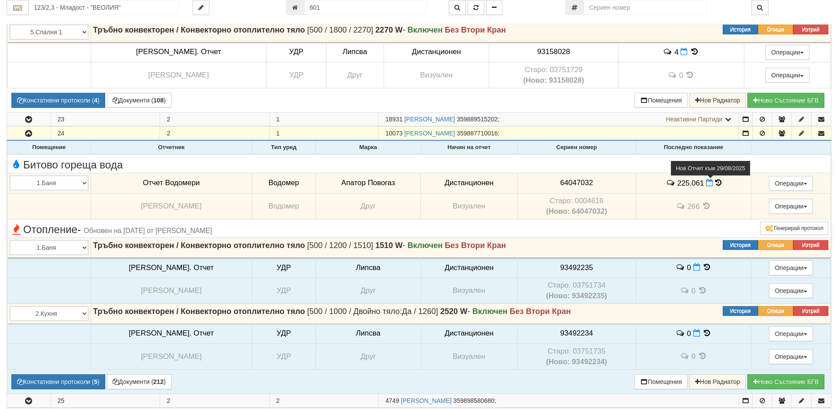
click at [706, 184] on icon at bounding box center [709, 182] width 7 height 7
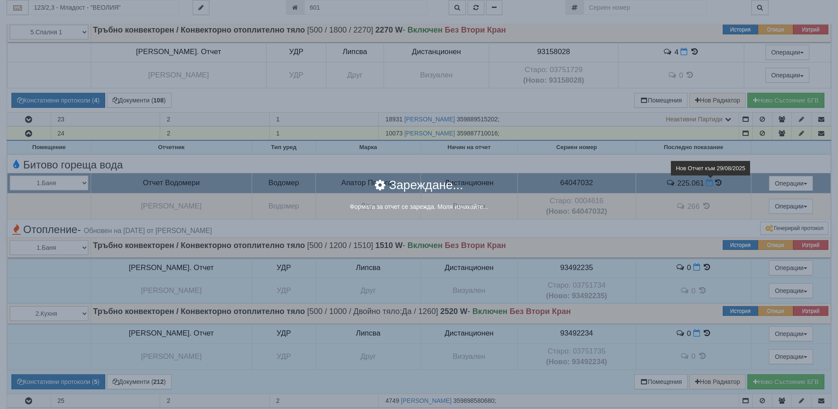
select select "ddb307f3-9e29-e611-80c1-afec7dc8e4eb"
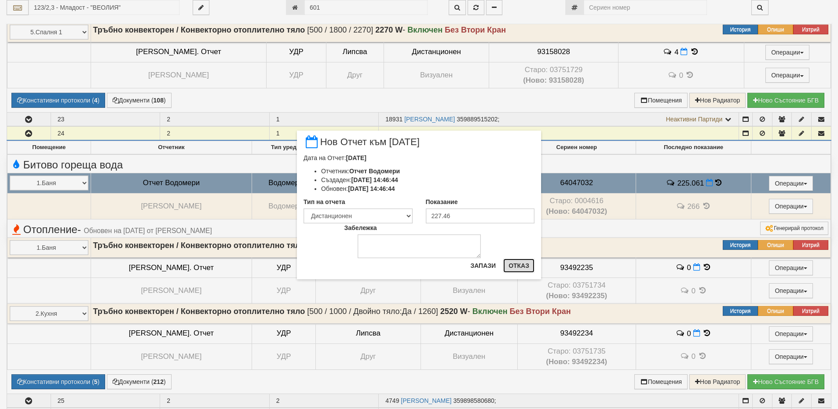
click at [527, 263] on button "Отказ" at bounding box center [518, 266] width 31 height 14
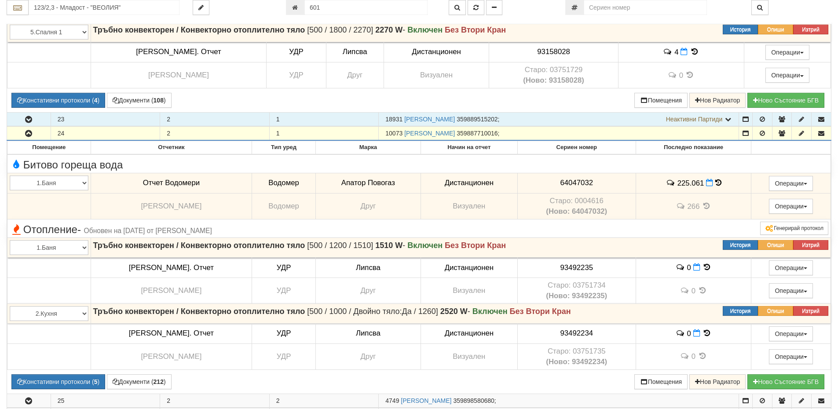
click at [41, 121] on button "button" at bounding box center [29, 119] width 44 height 13
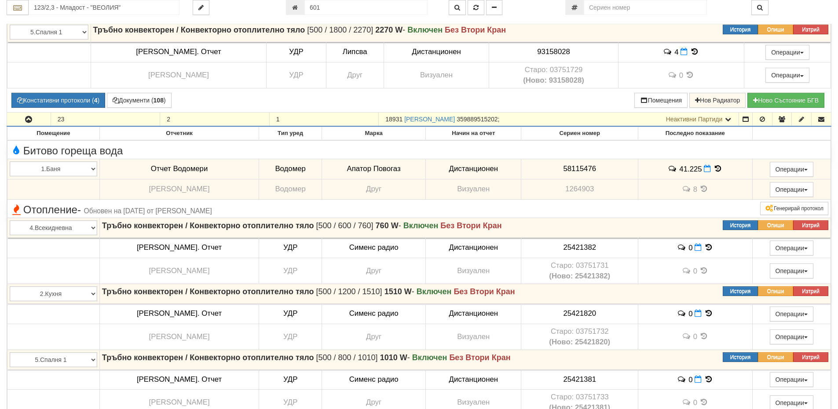
click at [41, 121] on button "button" at bounding box center [29, 119] width 44 height 13
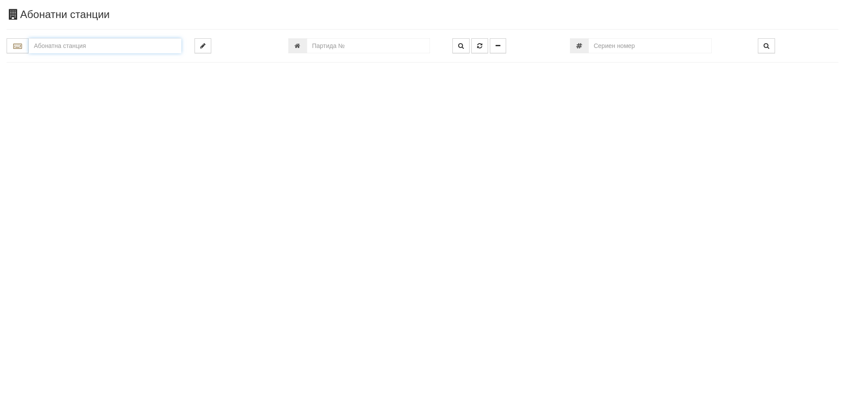
click at [85, 50] on input "text" at bounding box center [105, 45] width 153 height 15
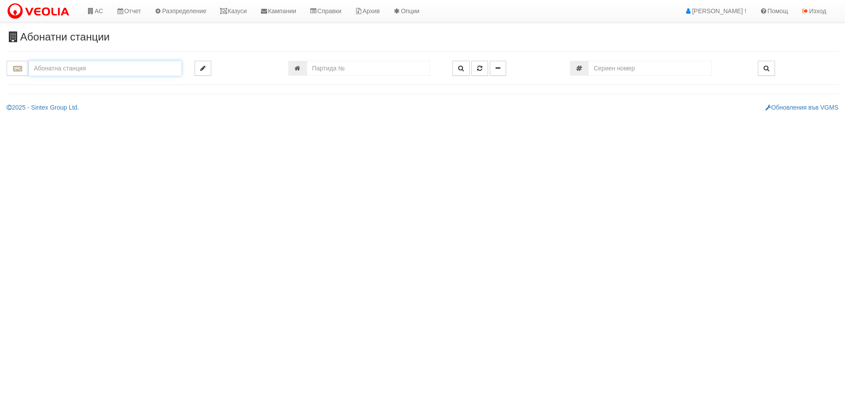
click at [47, 70] on input "text" at bounding box center [105, 68] width 153 height 15
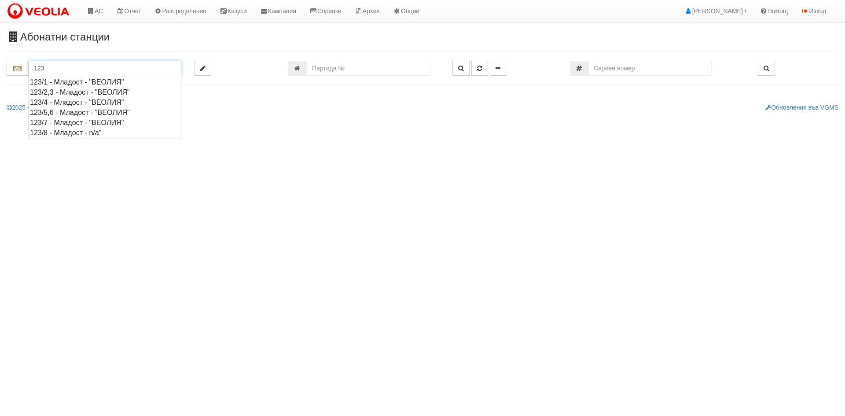
click at [64, 92] on div "123/2,3 - Младост - "ВЕОЛИЯ"" at bounding box center [105, 92] width 150 height 10
type input "123/2,3 - Младост - "ВЕОЛИЯ""
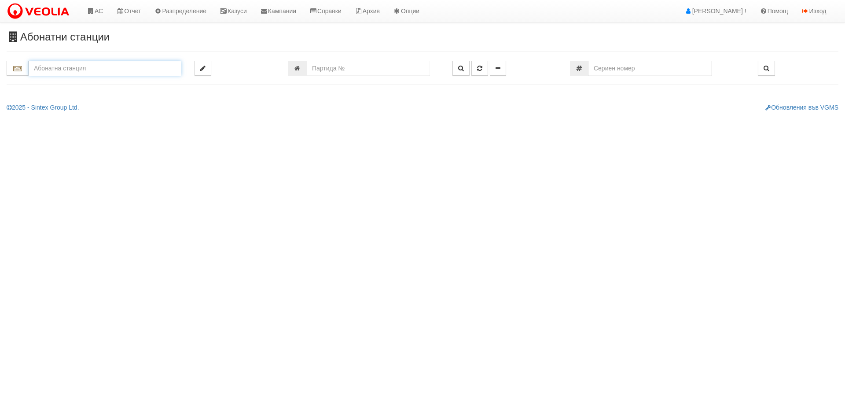
click at [121, 63] on input "text" at bounding box center [105, 68] width 153 height 15
type input "123/"
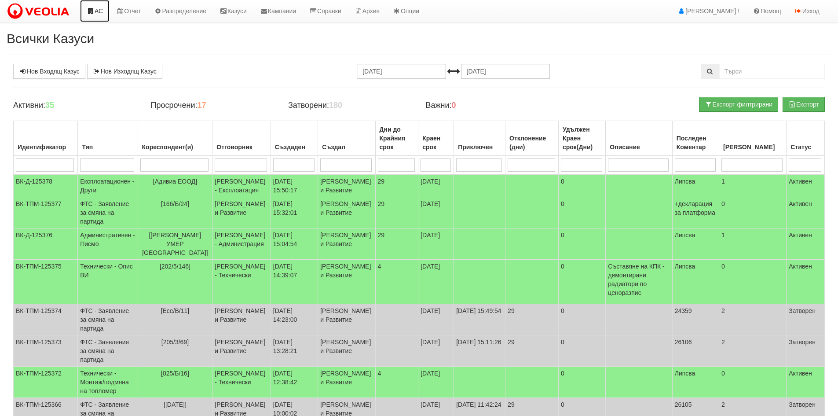
click at [85, 16] on link "АС" at bounding box center [94, 11] width 29 height 22
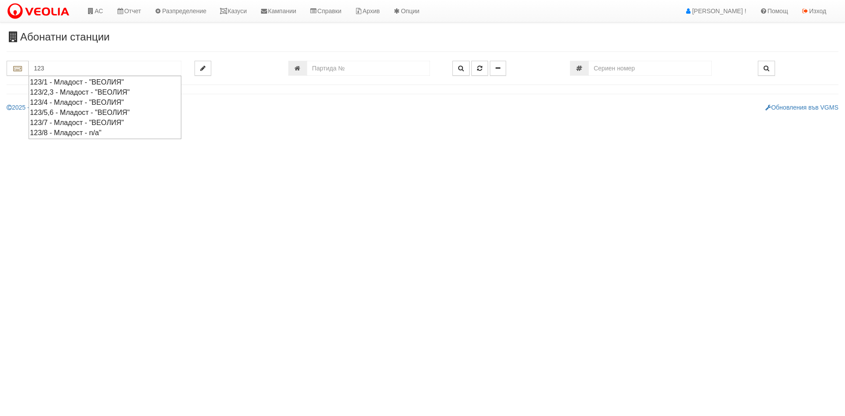
click at [70, 92] on div "123/2,3 - Младост - "ВЕОЛИЯ"" at bounding box center [105, 92] width 150 height 10
type input "123/2,3 - Младост - "ВЕОЛИЯ""
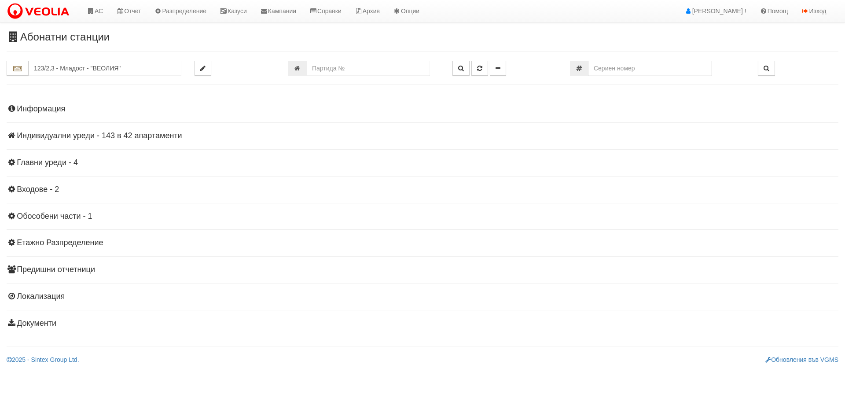
click at [58, 138] on h4 "Индивидуални уреди - 143 в 42 апартаменти" at bounding box center [422, 136] width 831 height 9
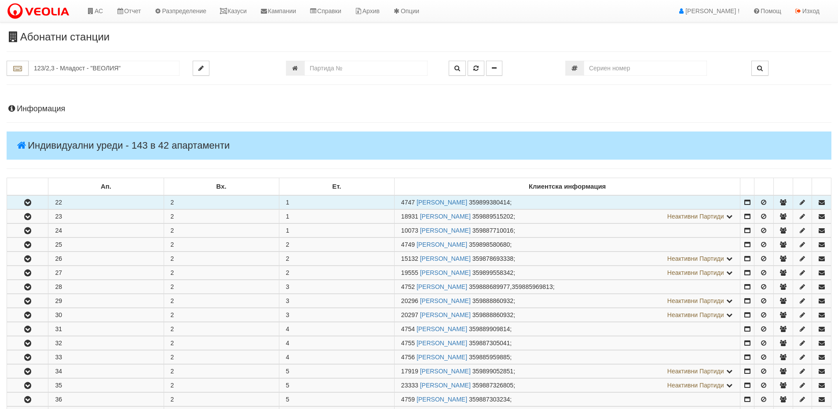
click at [40, 204] on button "button" at bounding box center [27, 202] width 41 height 13
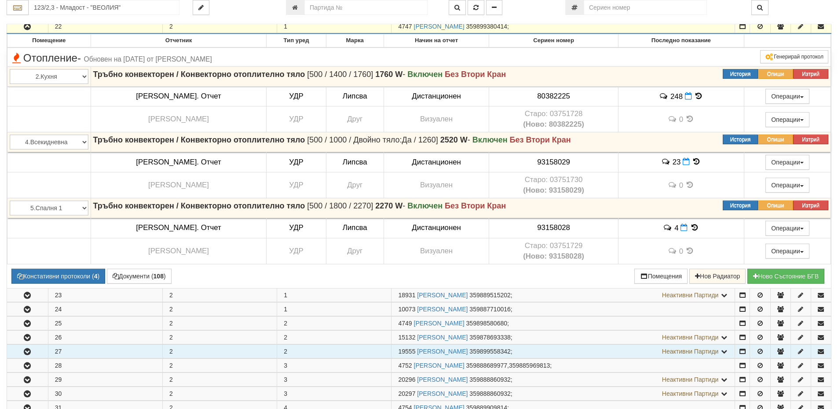
scroll to position [264, 0]
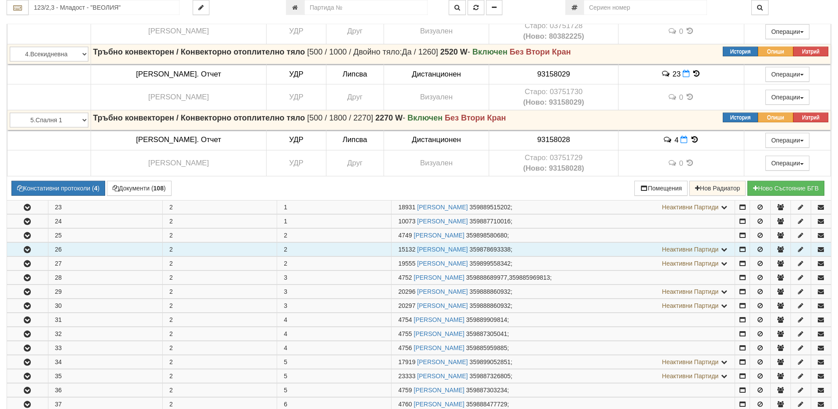
click at [24, 249] on icon "button" at bounding box center [27, 250] width 11 height 6
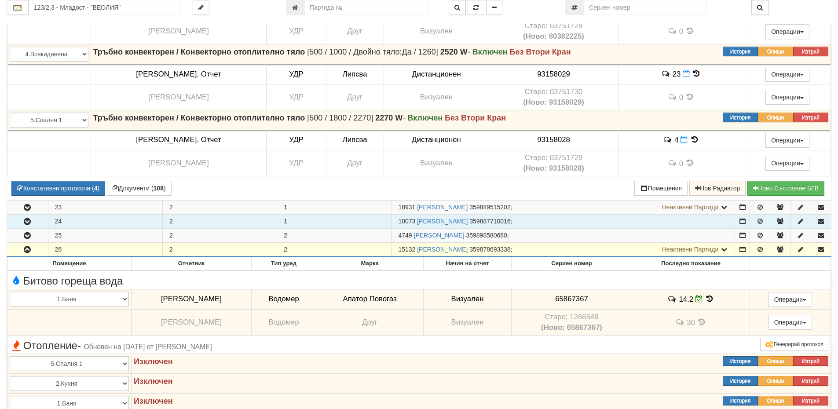
click at [29, 225] on icon "button" at bounding box center [27, 222] width 11 height 6
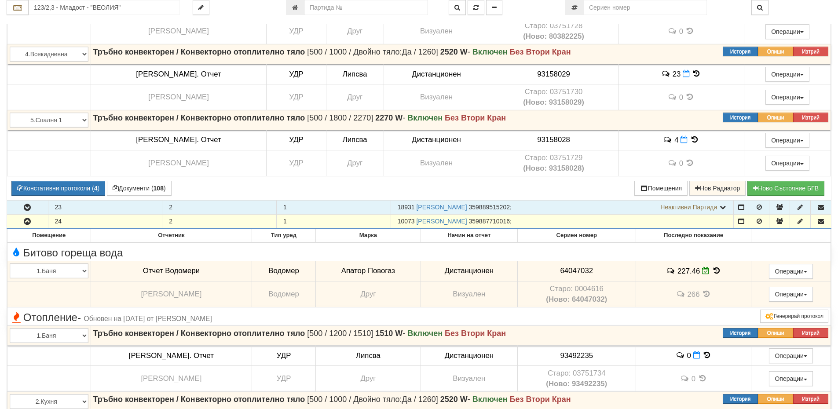
click at [33, 211] on button "button" at bounding box center [27, 207] width 41 height 13
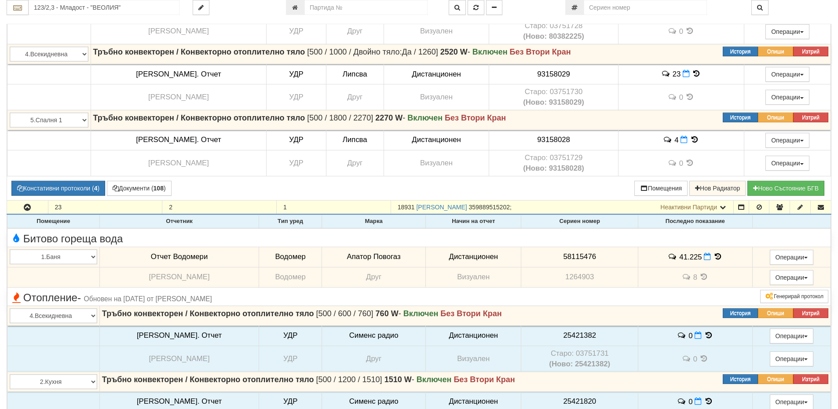
click at [713, 254] on icon at bounding box center [718, 256] width 10 height 7
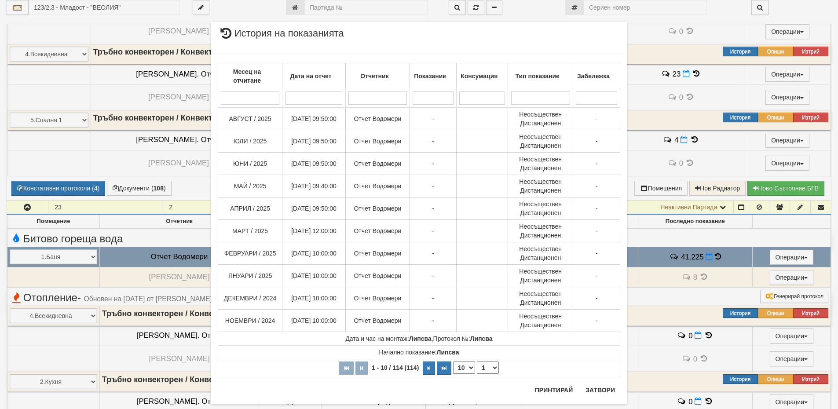
click at [597, 386] on div "Месец на отчитане Дата на отчет Отчетник Показание Консумация Тип показание Заб…" at bounding box center [419, 215] width 402 height 341
click at [597, 389] on button "Затвори" at bounding box center [600, 390] width 40 height 14
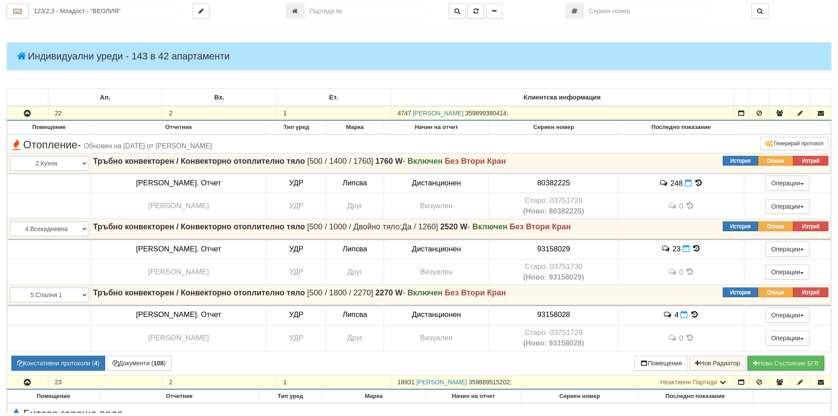
scroll to position [0, 0]
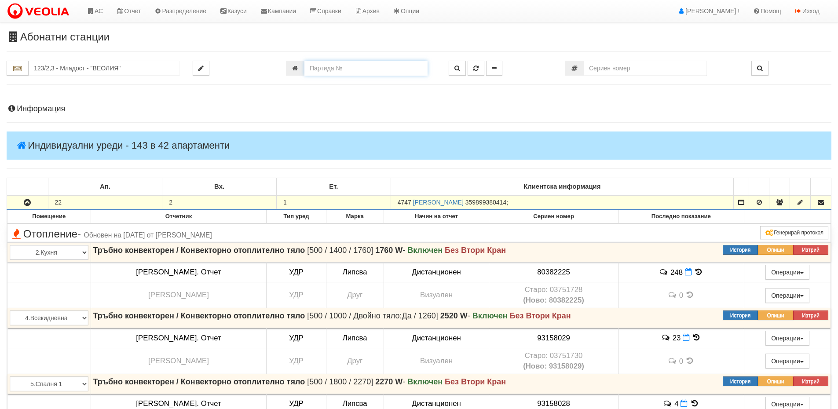
click at [356, 67] on input "number" at bounding box center [365, 68] width 123 height 15
paste input "20505"
type input "20505"
type input "024/5 - "ВЕОЛИЯ ЕНЕРДЖИ ВАРНА " ЕАД"
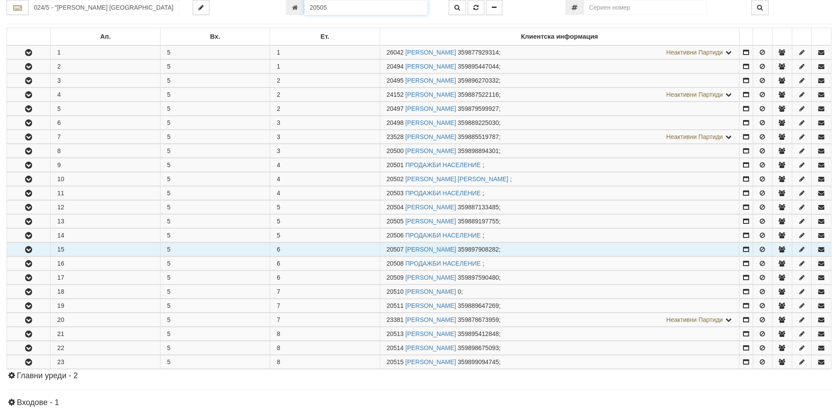
scroll to position [325, 0]
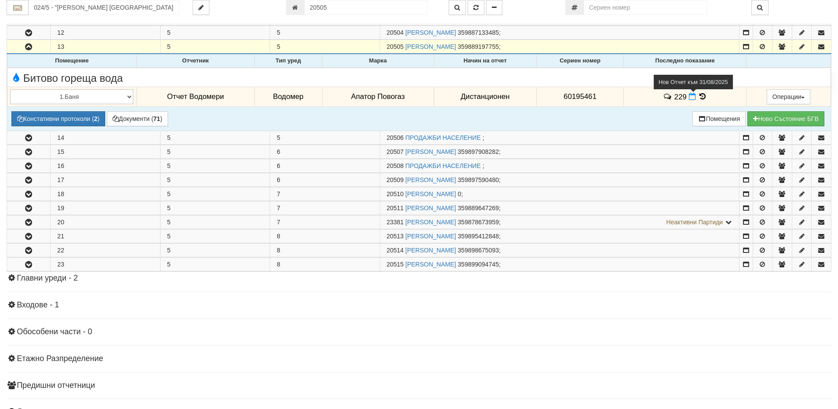
click at [691, 96] on icon at bounding box center [692, 96] width 7 height 7
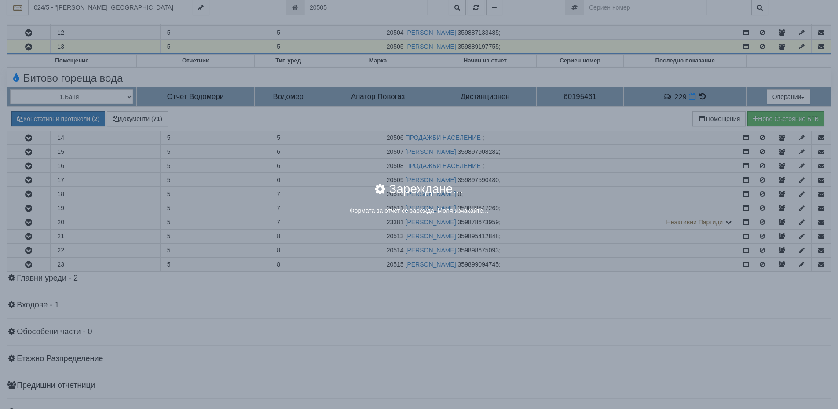
select select "8ac75930-9bfd-e511-80be-8d5a1dced85a"
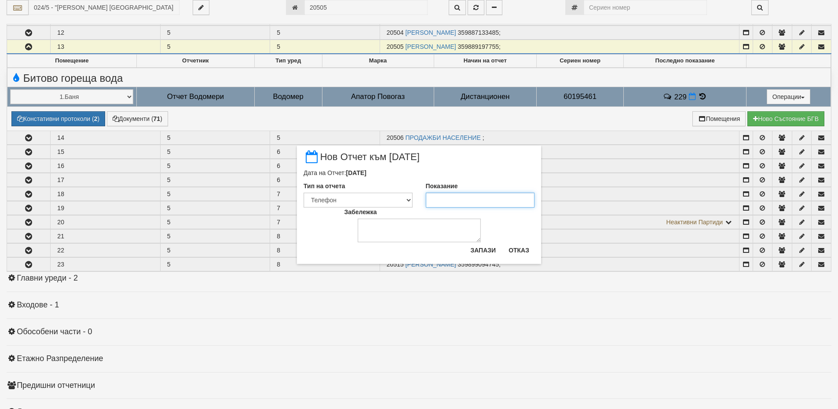
click at [472, 204] on input "Показание" at bounding box center [480, 200] width 109 height 15
paste input "231"
type input "231"
click at [483, 249] on button "Запази" at bounding box center [483, 250] width 36 height 14
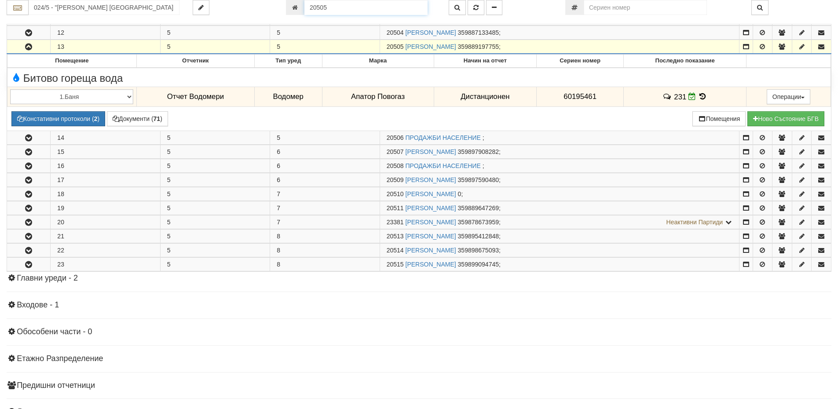
click at [354, 9] on input "20505" at bounding box center [365, 7] width 123 height 15
paste input "918"
type input "918"
type input "216/2 - "ВЕОЛИЯ ЕНЕРДЖИ ВАРНА " ЕАД"
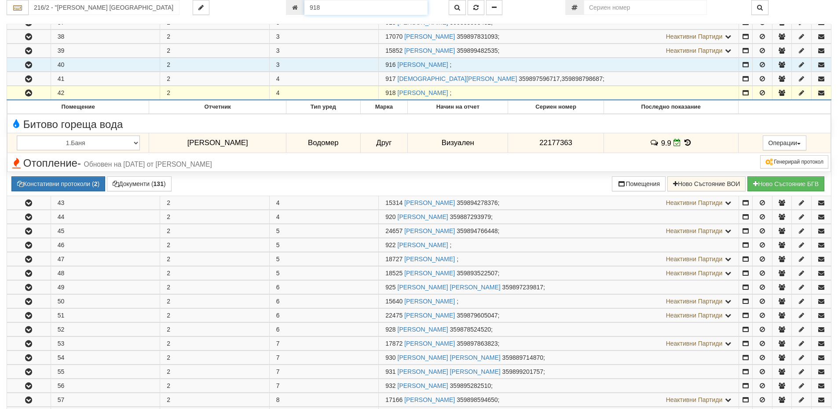
scroll to position [269, 0]
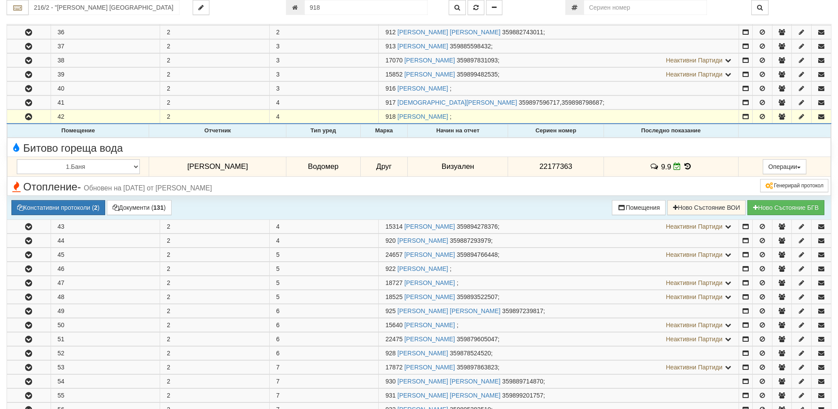
click at [683, 165] on icon at bounding box center [688, 166] width 10 height 7
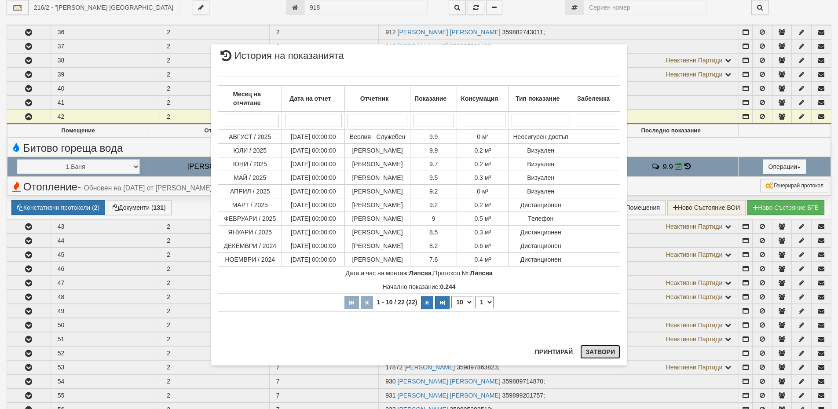
click at [598, 353] on button "Затвори" at bounding box center [600, 352] width 40 height 14
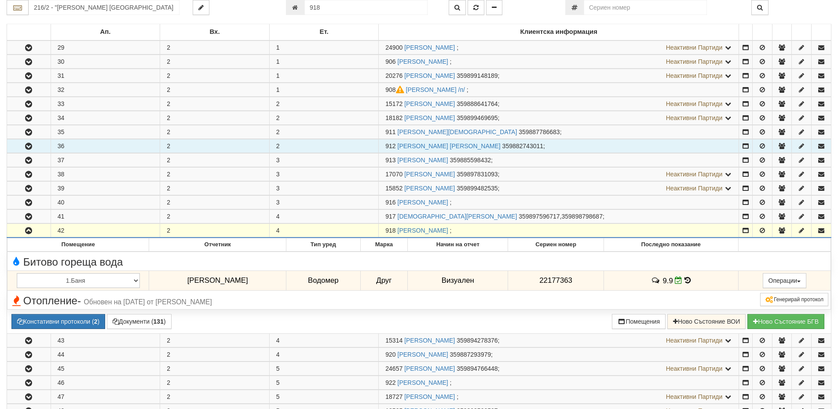
scroll to position [93, 0]
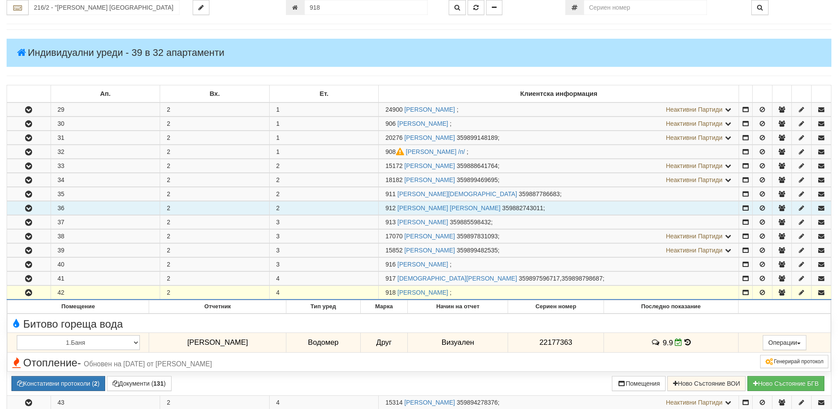
click at [26, 205] on icon "button" at bounding box center [28, 208] width 11 height 6
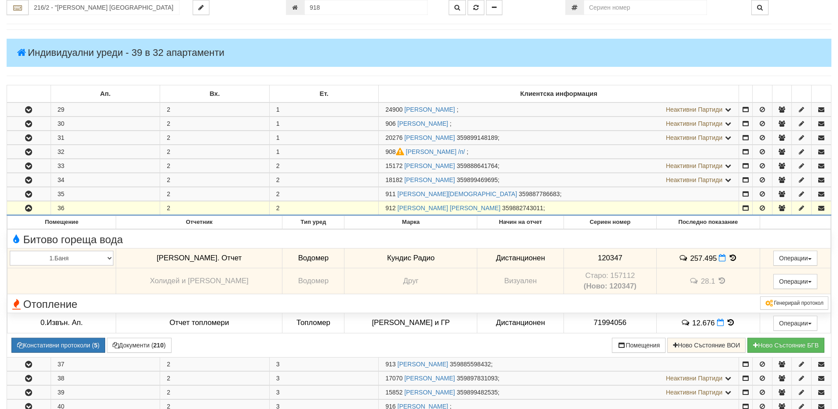
click at [26, 205] on icon "button" at bounding box center [28, 208] width 11 height 6
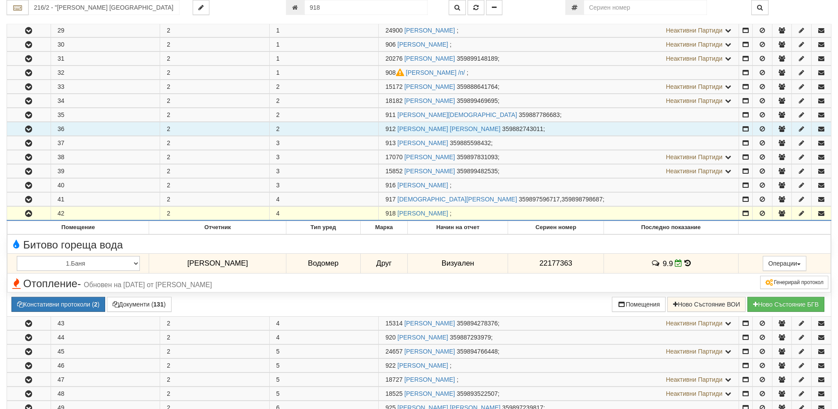
scroll to position [181, 0]
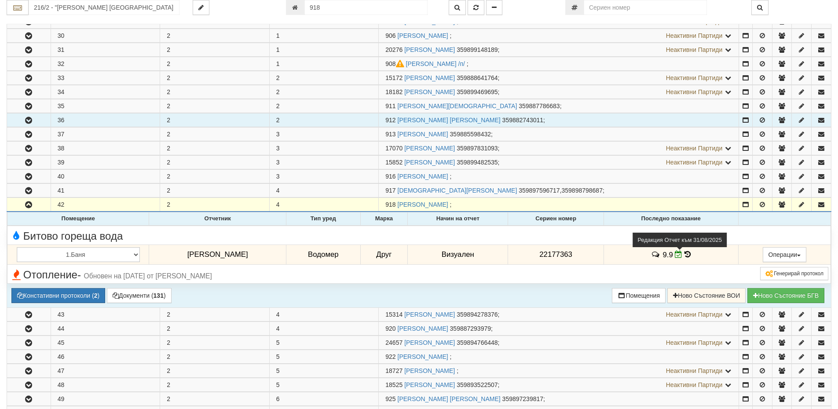
click at [675, 256] on icon at bounding box center [678, 254] width 7 height 7
select select "8cc75930-9bfd-e511-80be-8d5a1dced85a"
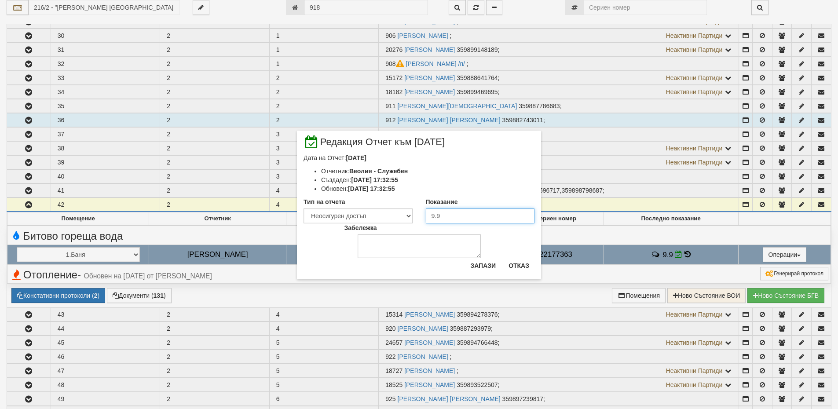
click at [481, 217] on input "9.9" at bounding box center [480, 215] width 109 height 15
paste input "10.1"
type input "10.1"
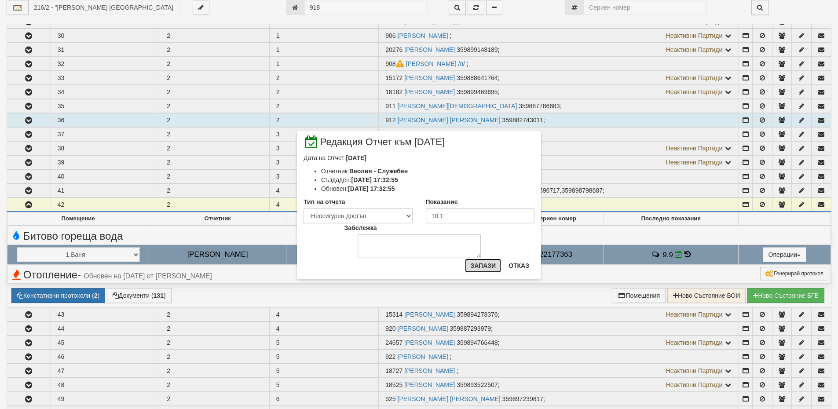
click at [483, 263] on button "Запази" at bounding box center [483, 266] width 36 height 14
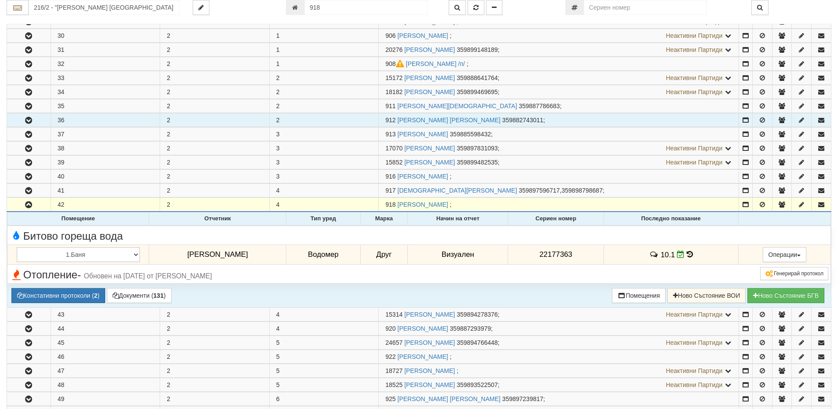
click at [687, 254] on icon at bounding box center [690, 254] width 6 height 7
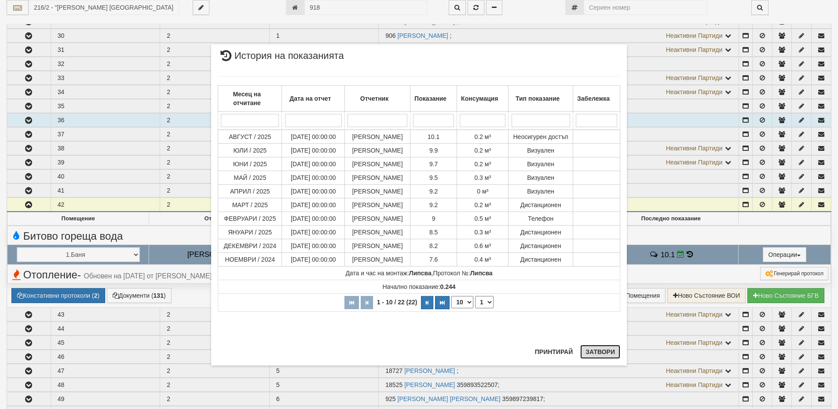
click at [586, 349] on button "Затвори" at bounding box center [600, 352] width 40 height 14
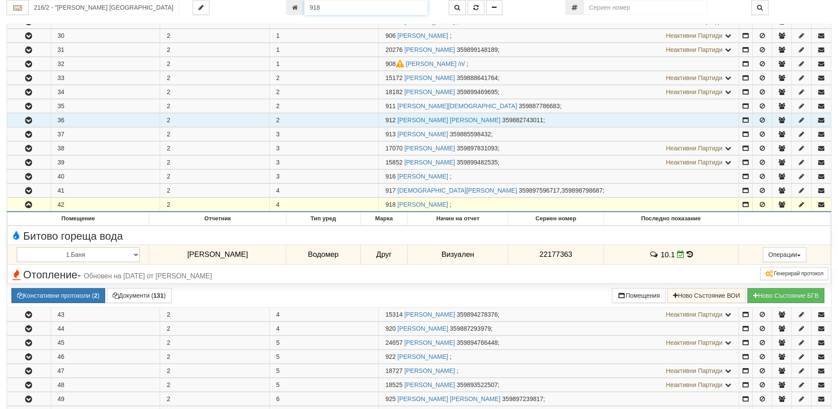
click at [328, 5] on input "918" at bounding box center [365, 7] width 123 height 15
paste input "257"
type input "25718"
type input "030/2 - "ВЕОЛИЯ ЕНЕРДЖИ ВАРНА " ЕАД"
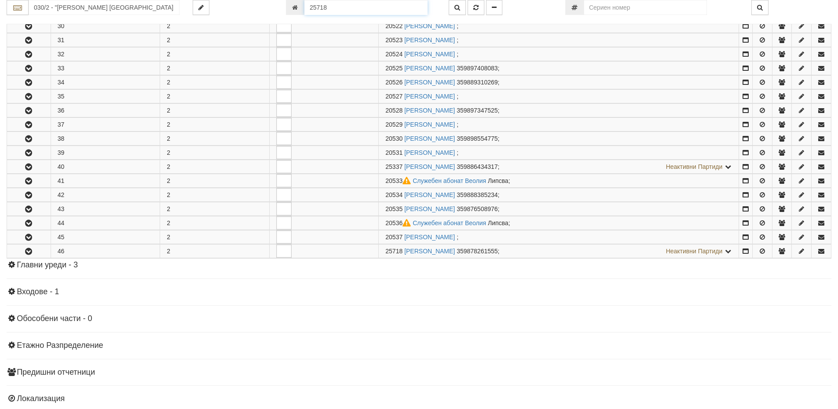
scroll to position [325, 0]
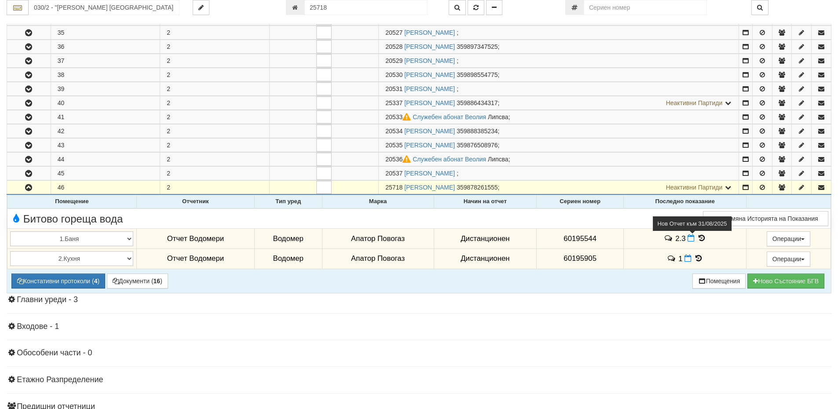
click at [688, 239] on icon at bounding box center [691, 237] width 7 height 7
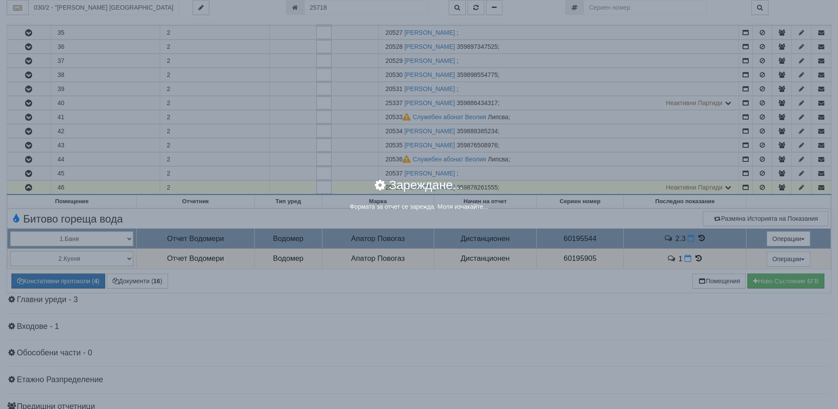
select select "8ac75930-9bfd-e511-80be-8d5a1dced85a"
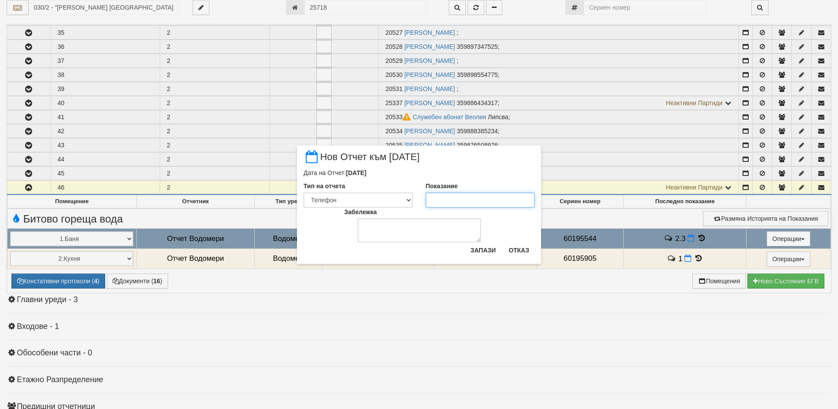
click at [454, 198] on input "Показание" at bounding box center [480, 200] width 109 height 15
paste input "2.7"
type input "2.7"
click at [486, 248] on button "Запази" at bounding box center [483, 250] width 36 height 14
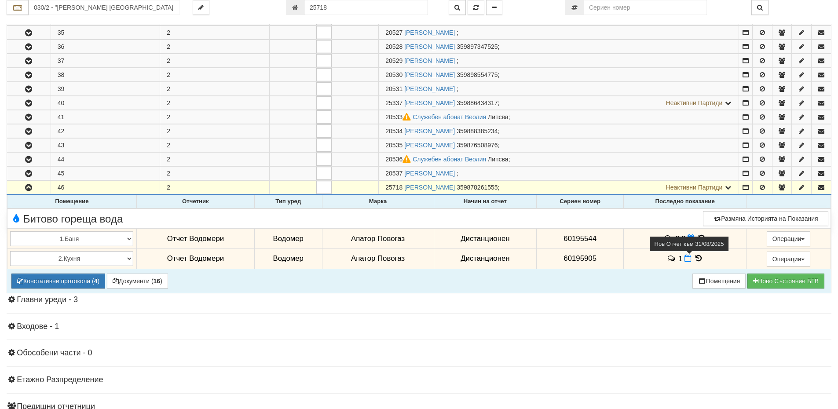
click at [685, 258] on icon at bounding box center [687, 258] width 7 height 7
select select "8ac75930-9bfd-e511-80be-8d5a1dced85a"
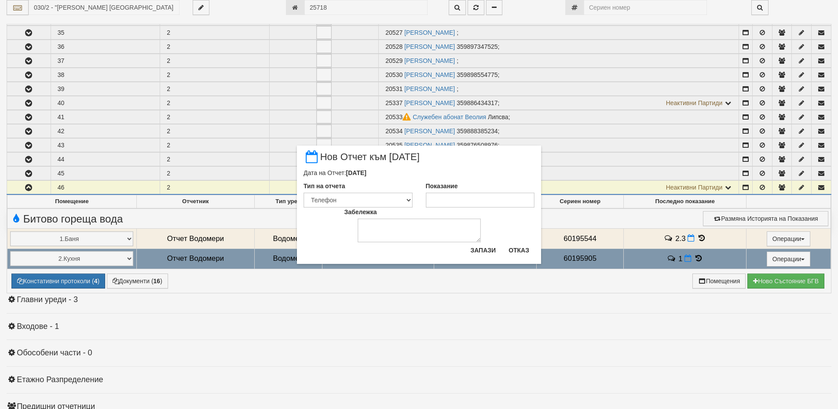
click at [446, 187] on label "Показание" at bounding box center [442, 186] width 32 height 9
click at [446, 193] on input "Показание" at bounding box center [480, 200] width 109 height 15
click at [447, 198] on input "Показание" at bounding box center [480, 200] width 109 height 15
paste input "1.2"
type input "1.2"
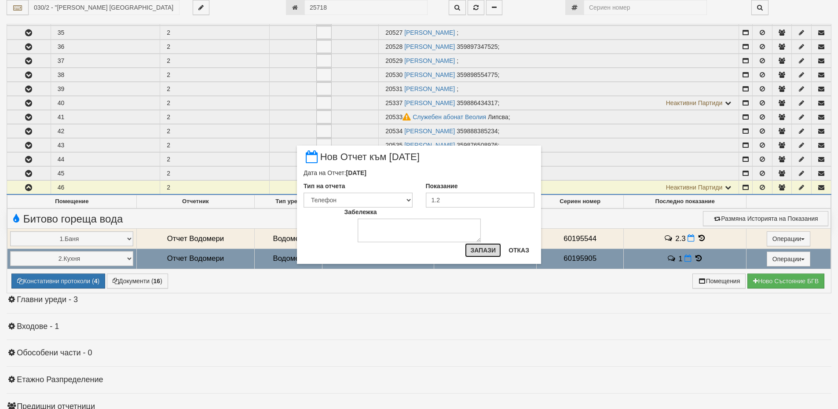
click at [485, 247] on button "Запази" at bounding box center [483, 250] width 36 height 14
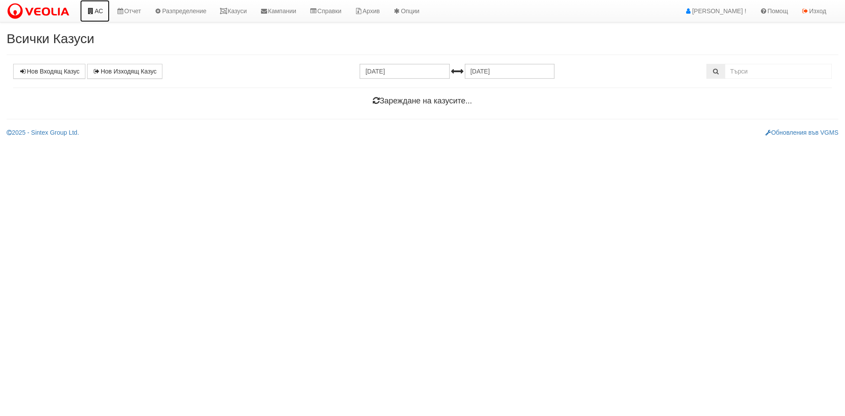
click at [89, 14] on link "АС" at bounding box center [94, 11] width 29 height 22
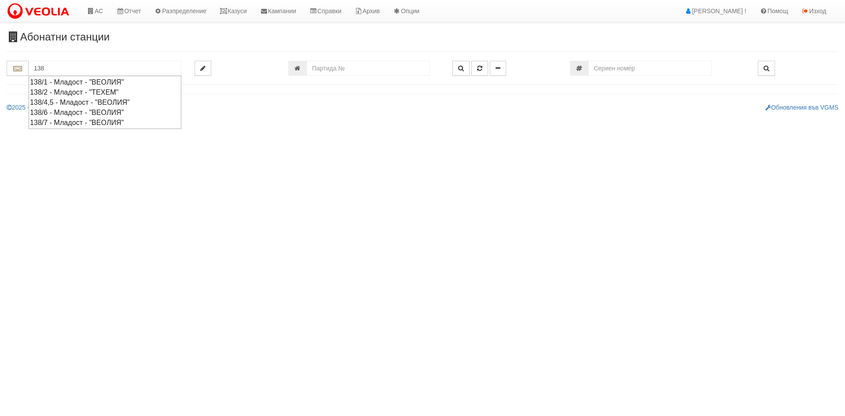
click at [69, 114] on div "138/6 - Младост - "ВЕОЛИЯ"" at bounding box center [105, 112] width 150 height 10
type input "138/6 - Младост - "ВЕОЛИЯ""
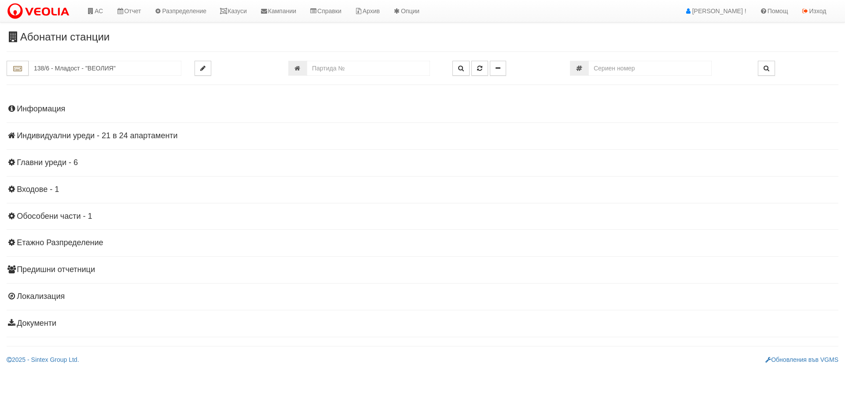
click at [75, 139] on h4 "Индивидуални уреди - 21 в 24 апартаменти" at bounding box center [422, 136] width 831 height 9
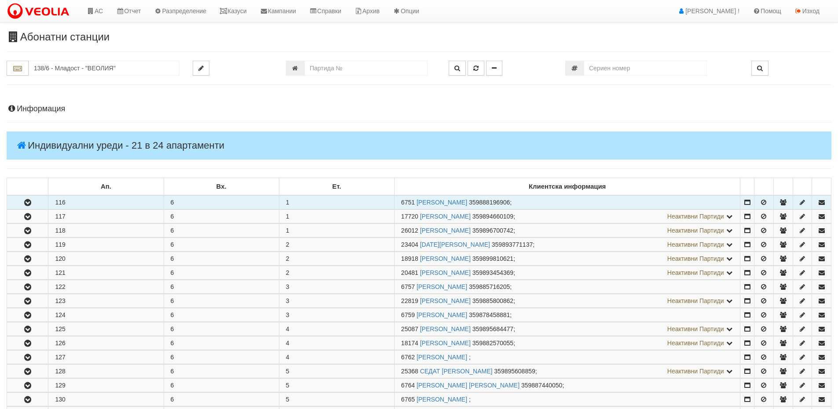
click at [33, 206] on button "button" at bounding box center [27, 202] width 41 height 13
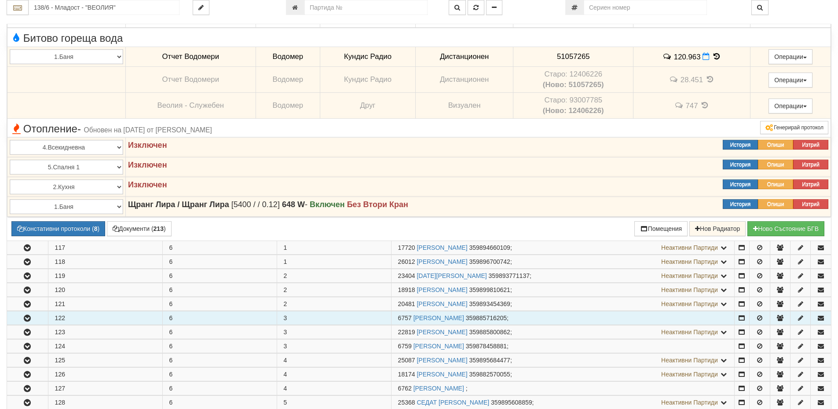
scroll to position [264, 0]
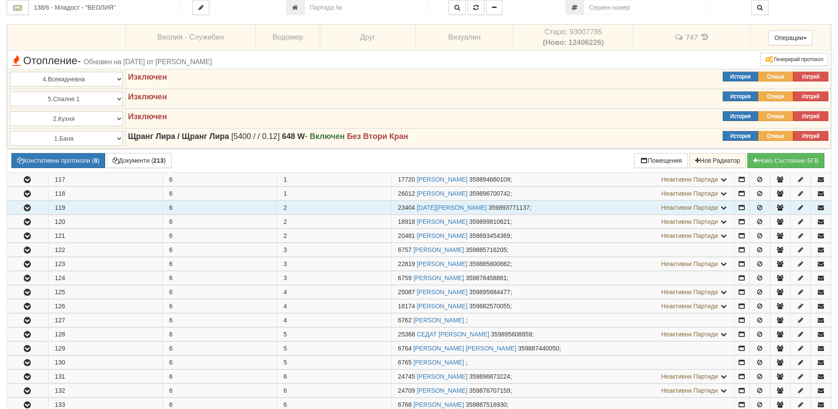
click at [32, 201] on button "button" at bounding box center [27, 207] width 41 height 13
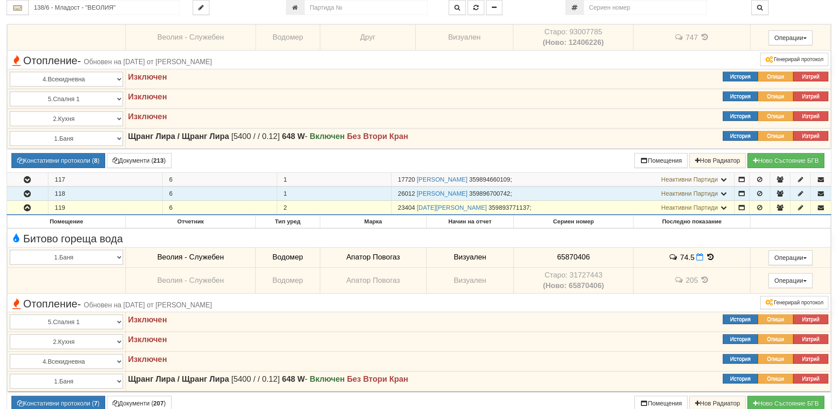
click at [23, 189] on button "button" at bounding box center [27, 193] width 41 height 13
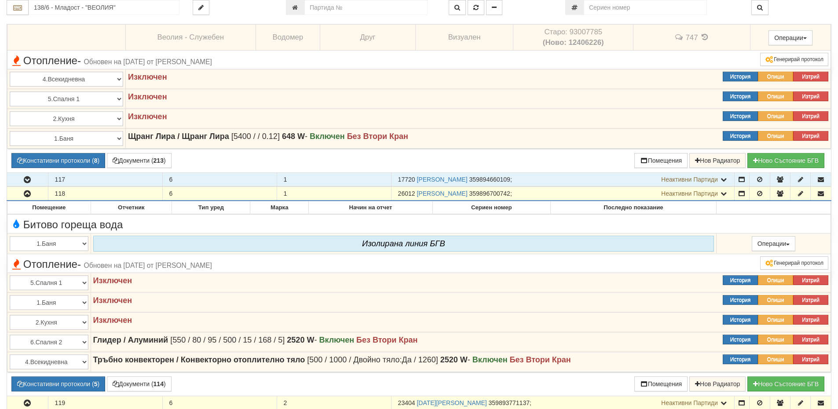
click at [25, 179] on icon "button" at bounding box center [27, 180] width 11 height 6
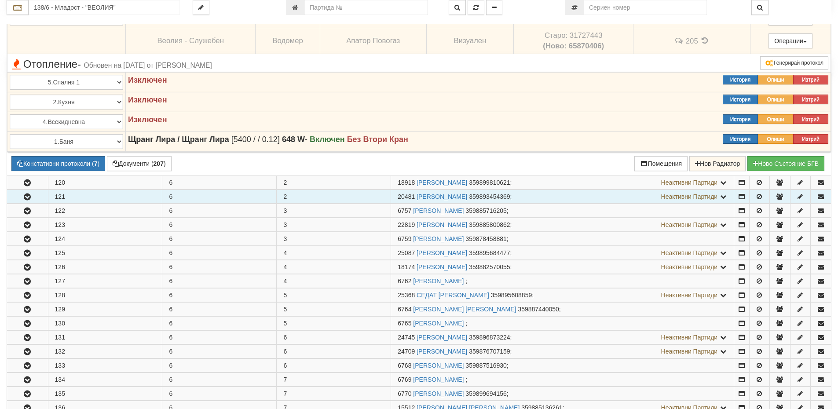
scroll to position [924, 0]
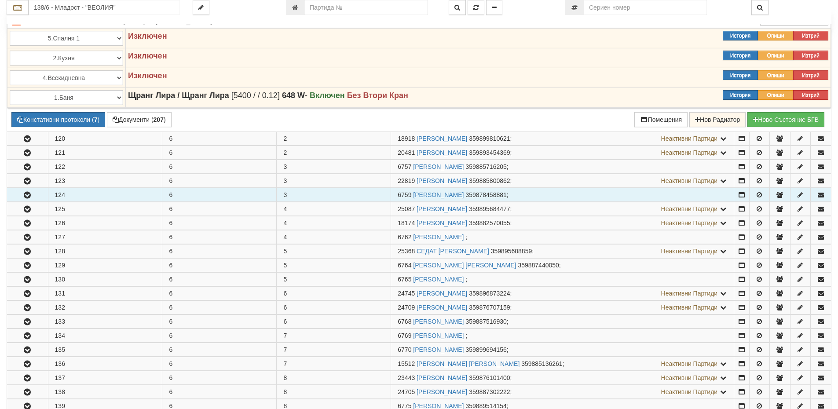
click at [22, 200] on button "button" at bounding box center [27, 194] width 41 height 13
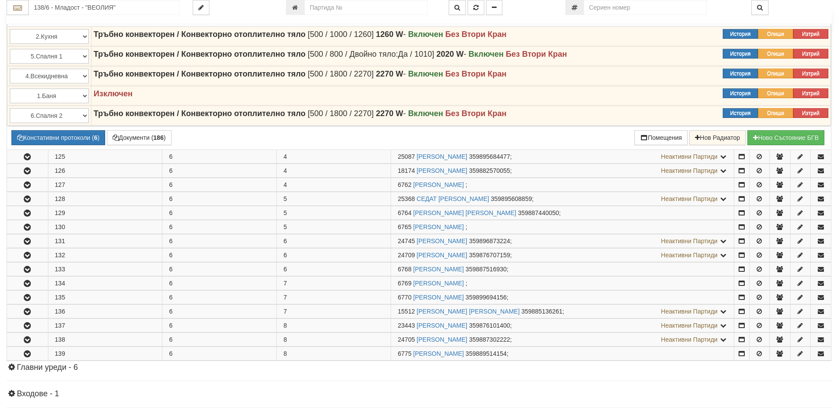
scroll to position [1188, 0]
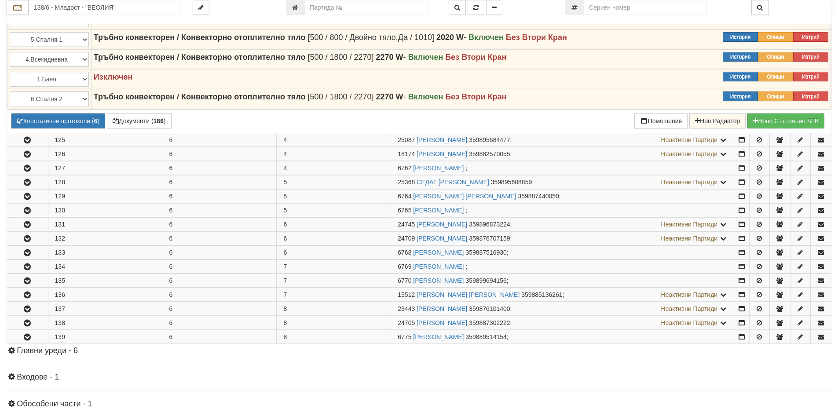
click at [22, 200] on button "button" at bounding box center [27, 196] width 41 height 13
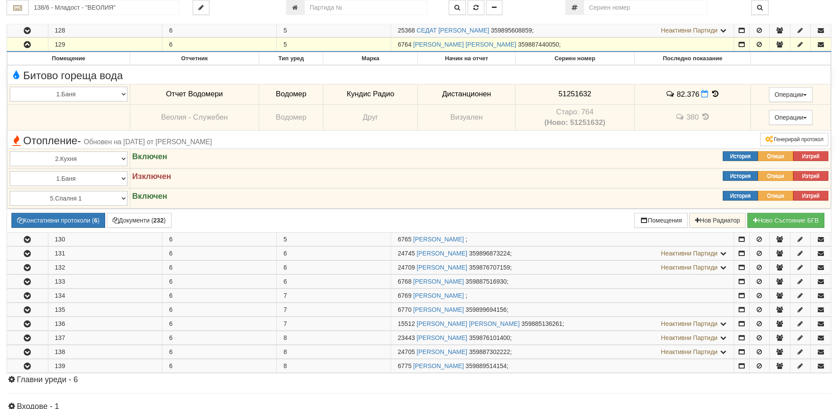
scroll to position [1364, 0]
